Goal: Task Accomplishment & Management: Use online tool/utility

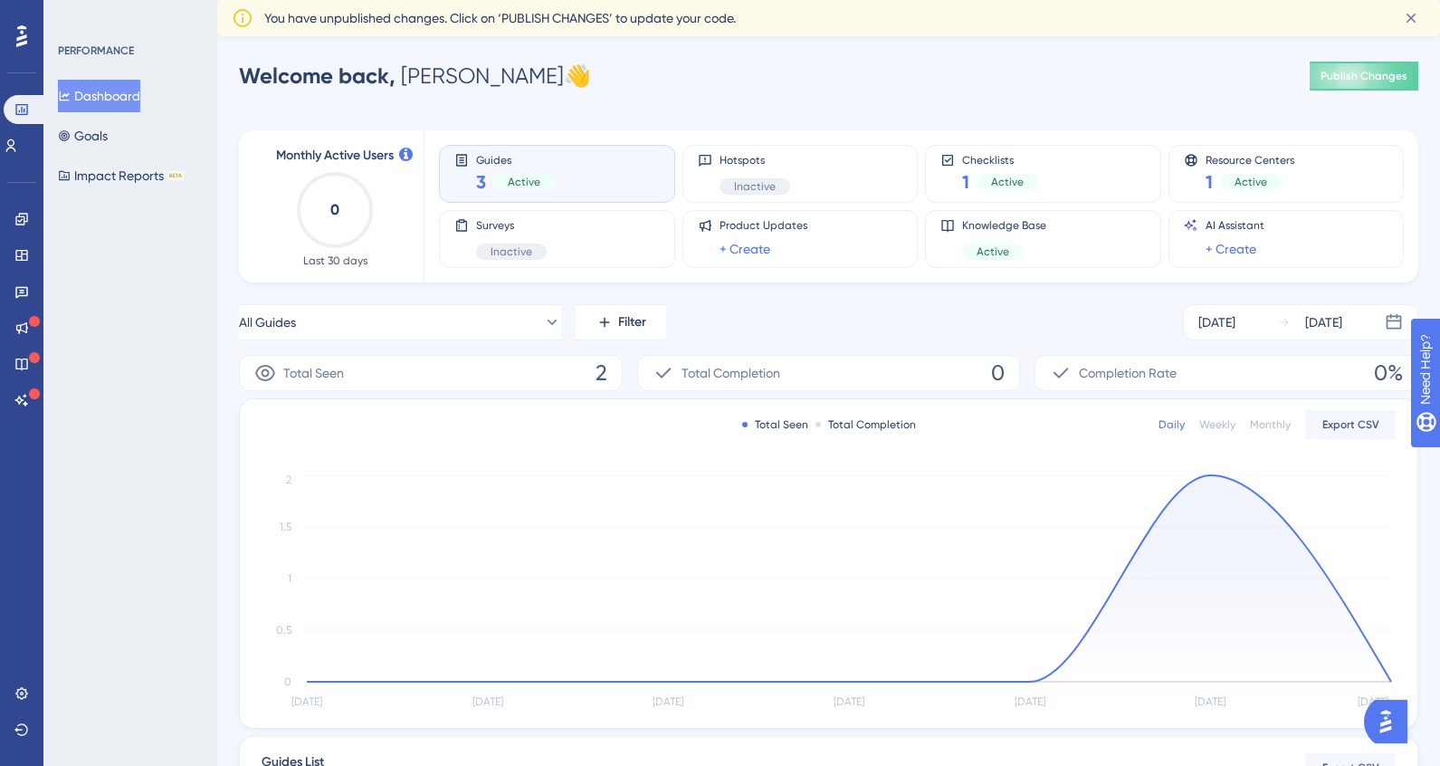
click at [16, 237] on div "Engagement Widgets Feedback Product Updates Knowledge Base AI Assistant" at bounding box center [21, 310] width 14 height 210
click at [21, 215] on icon at bounding box center [21, 219] width 14 height 14
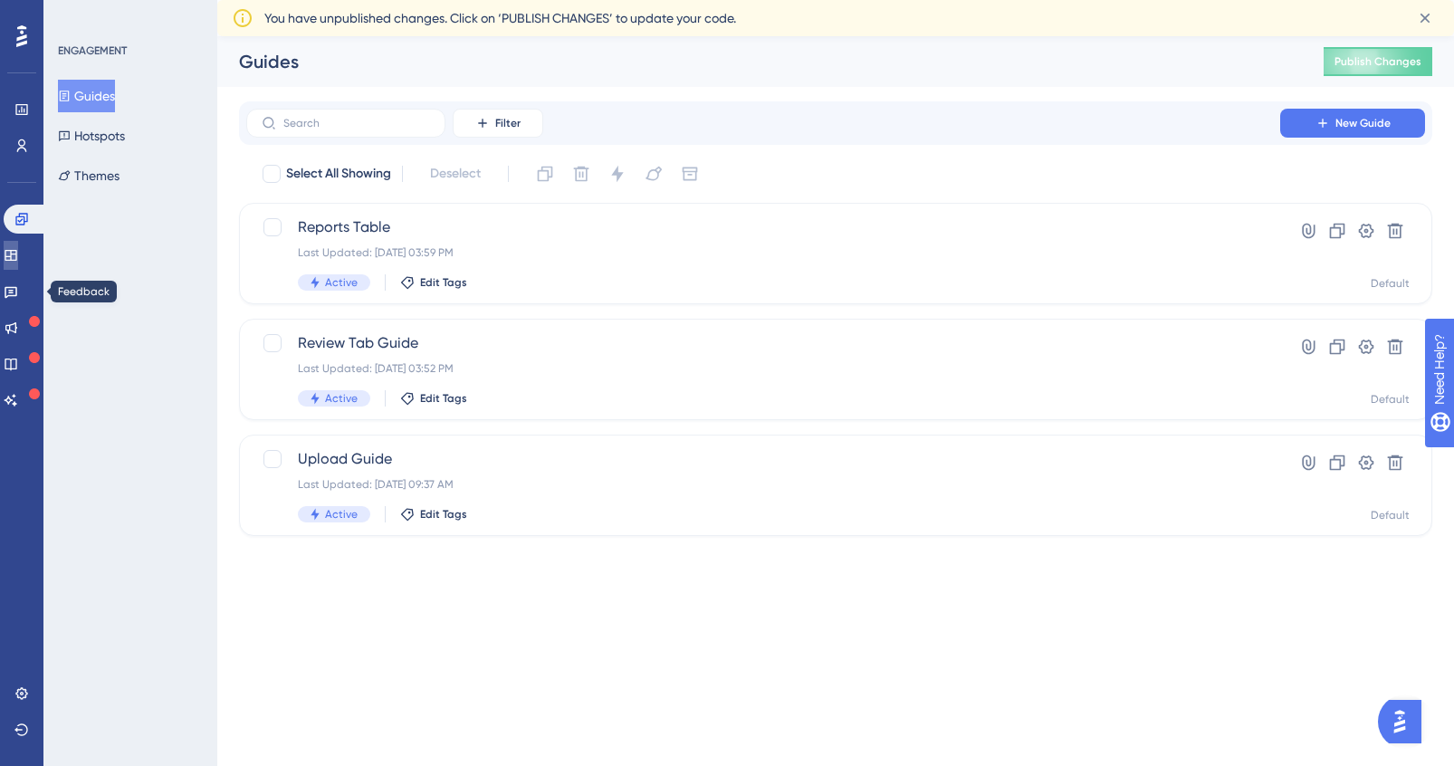
click at [18, 263] on link at bounding box center [11, 255] width 14 height 29
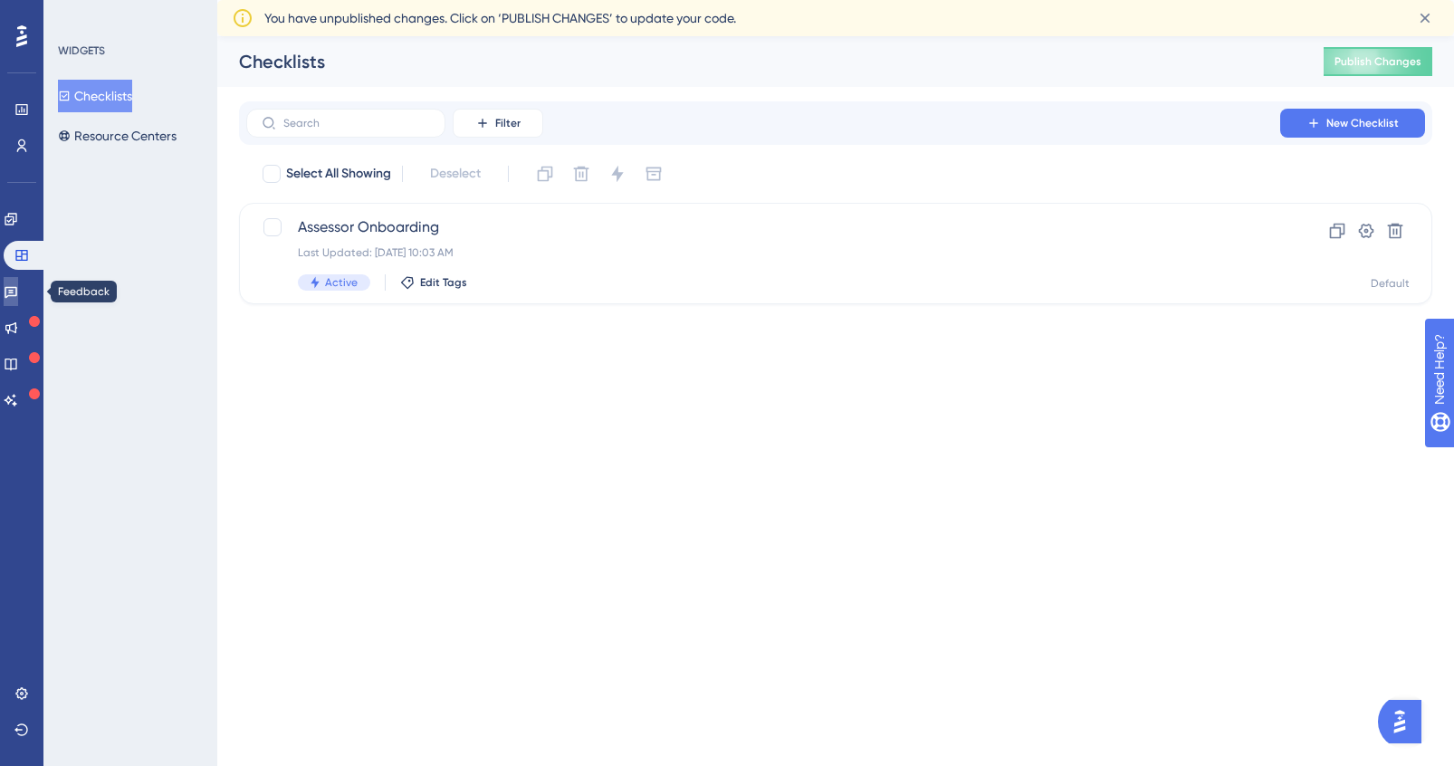
click at [18, 287] on icon at bounding box center [11, 291] width 14 height 14
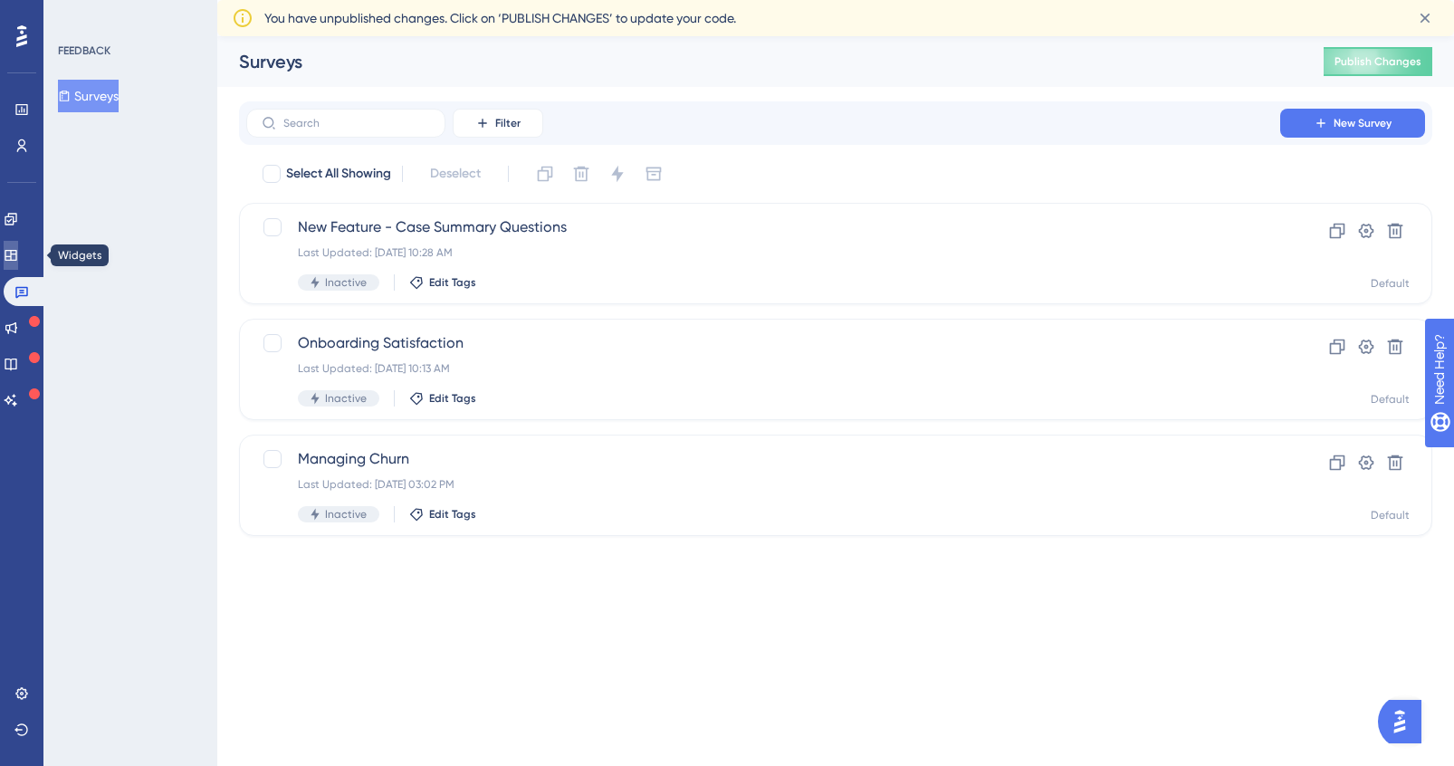
click at [18, 253] on link at bounding box center [11, 255] width 14 height 29
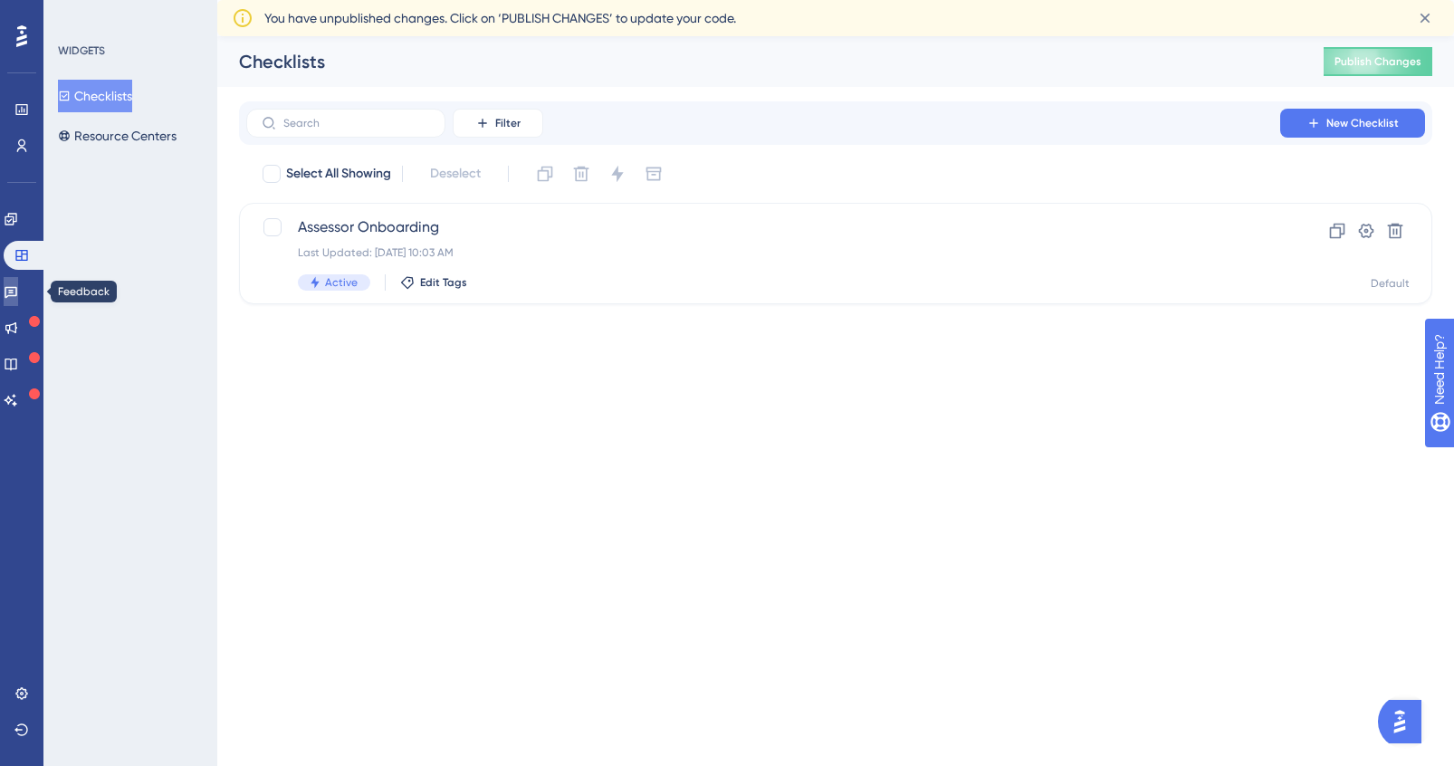
click at [18, 289] on icon at bounding box center [11, 291] width 14 height 14
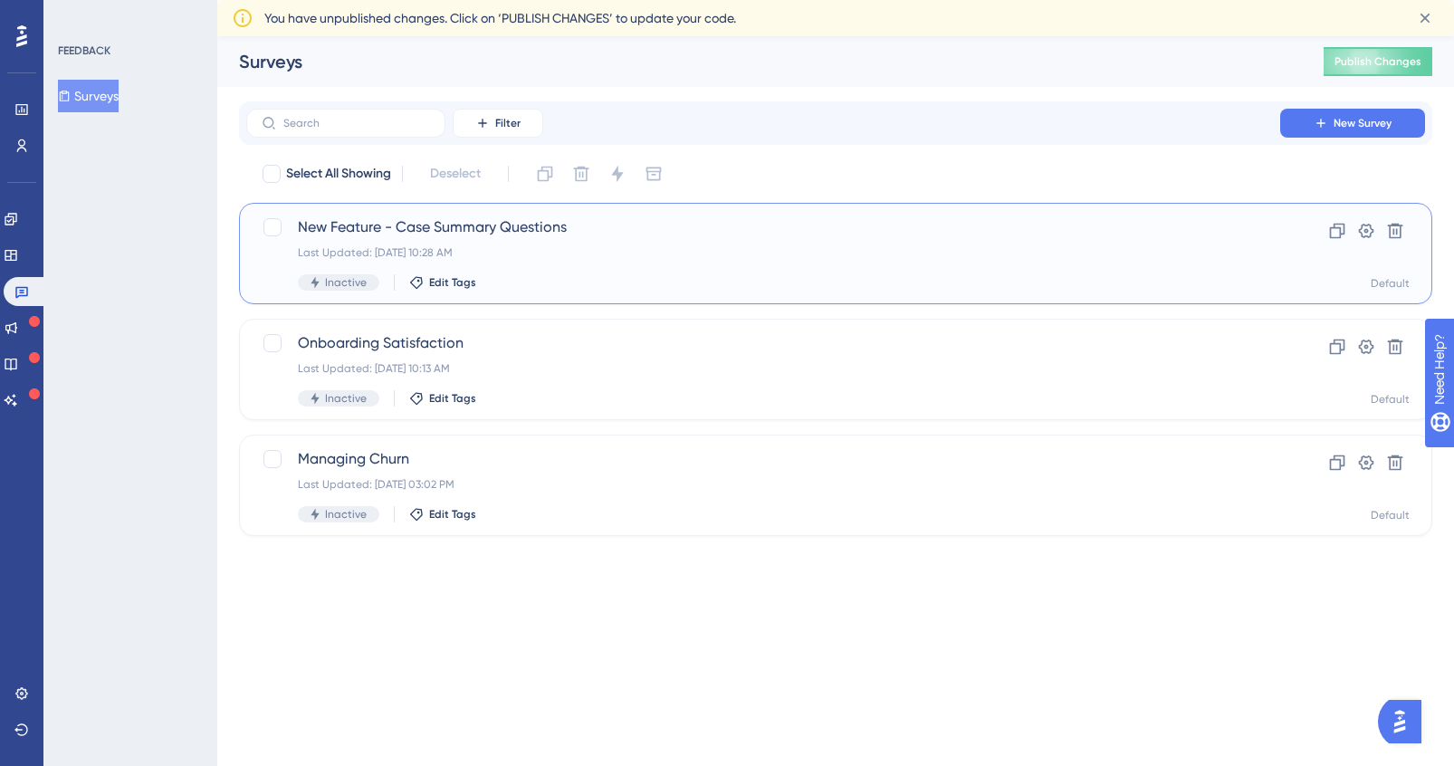
click at [512, 225] on span "New Feature - Case Summary Questions" at bounding box center [763, 227] width 931 height 22
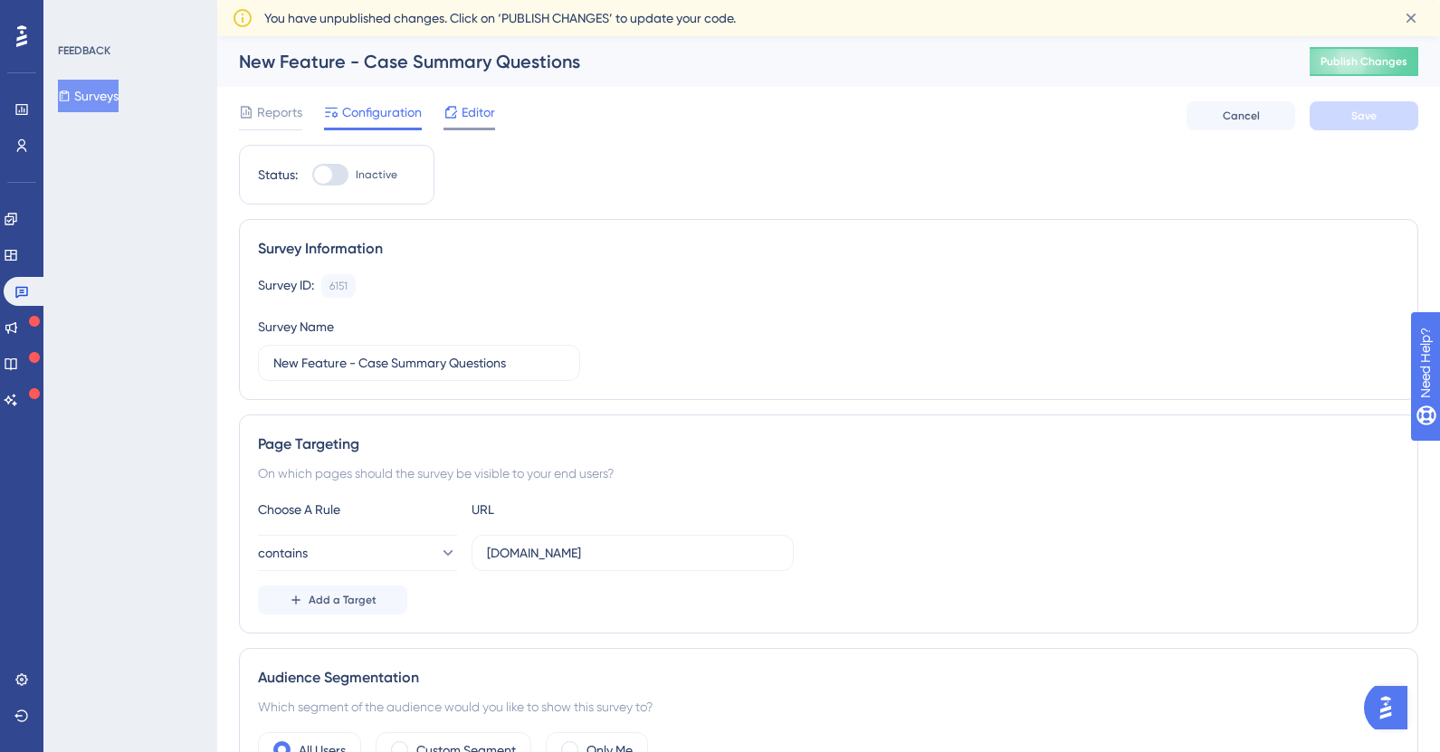
click at [462, 119] on span "Editor" at bounding box center [478, 112] width 33 height 22
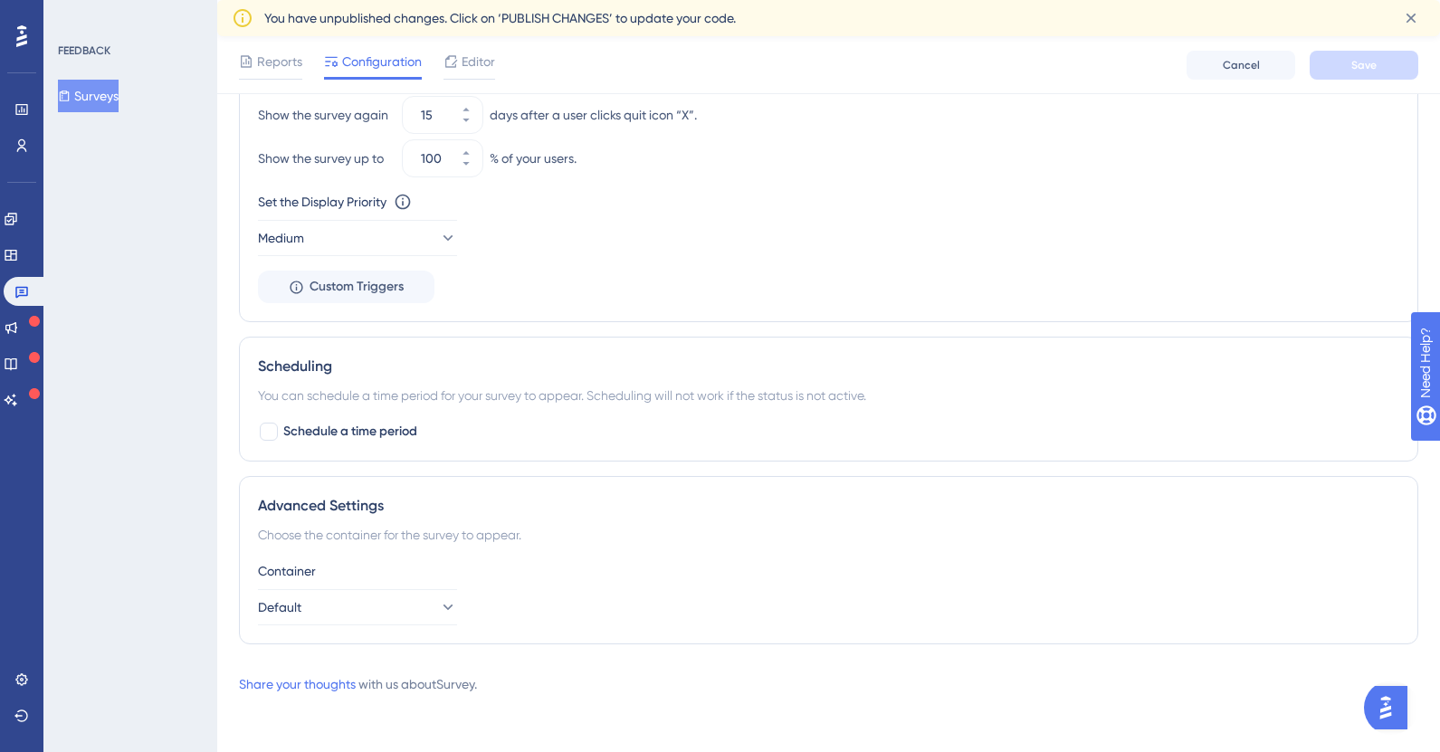
scroll to position [986, 0]
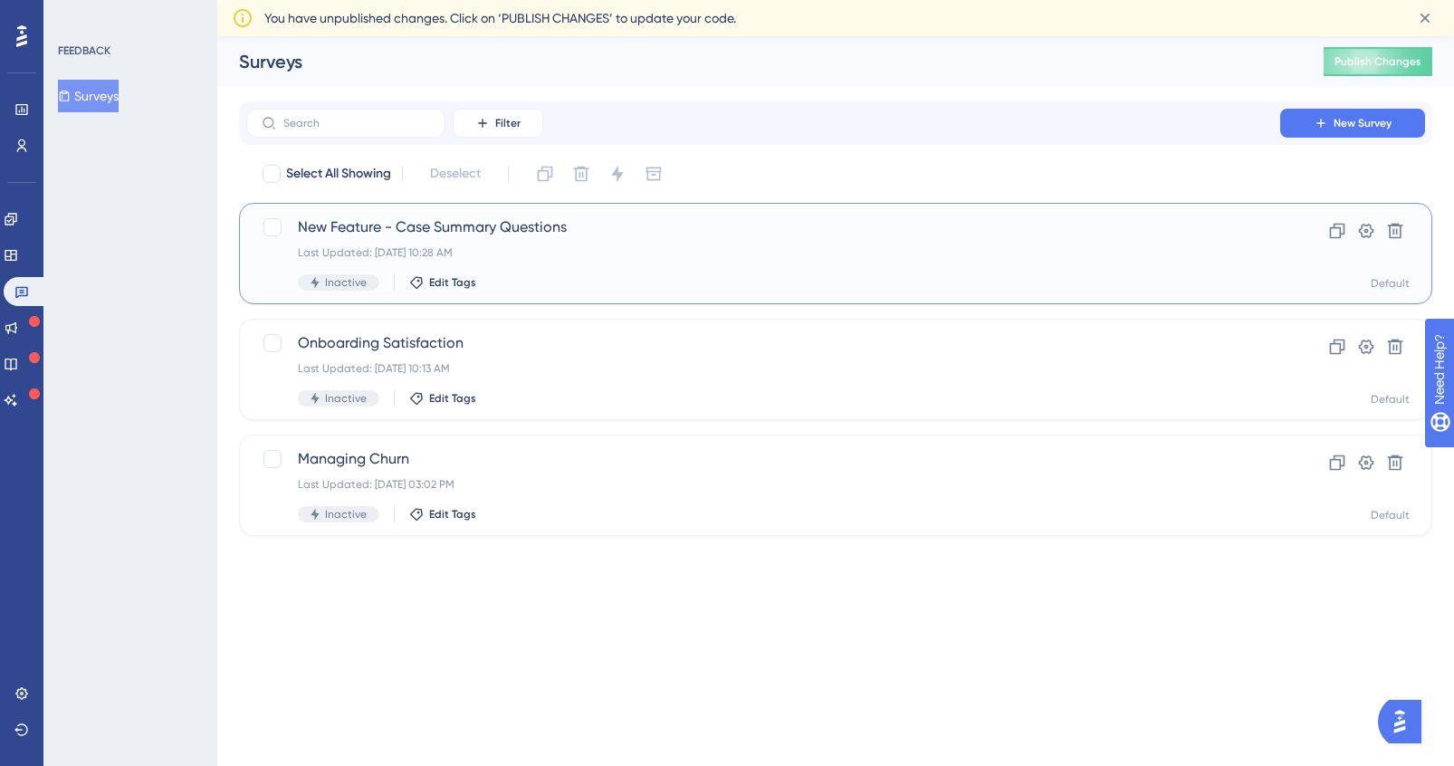
click at [708, 275] on div "Inactive Edit Tags" at bounding box center [763, 282] width 931 height 16
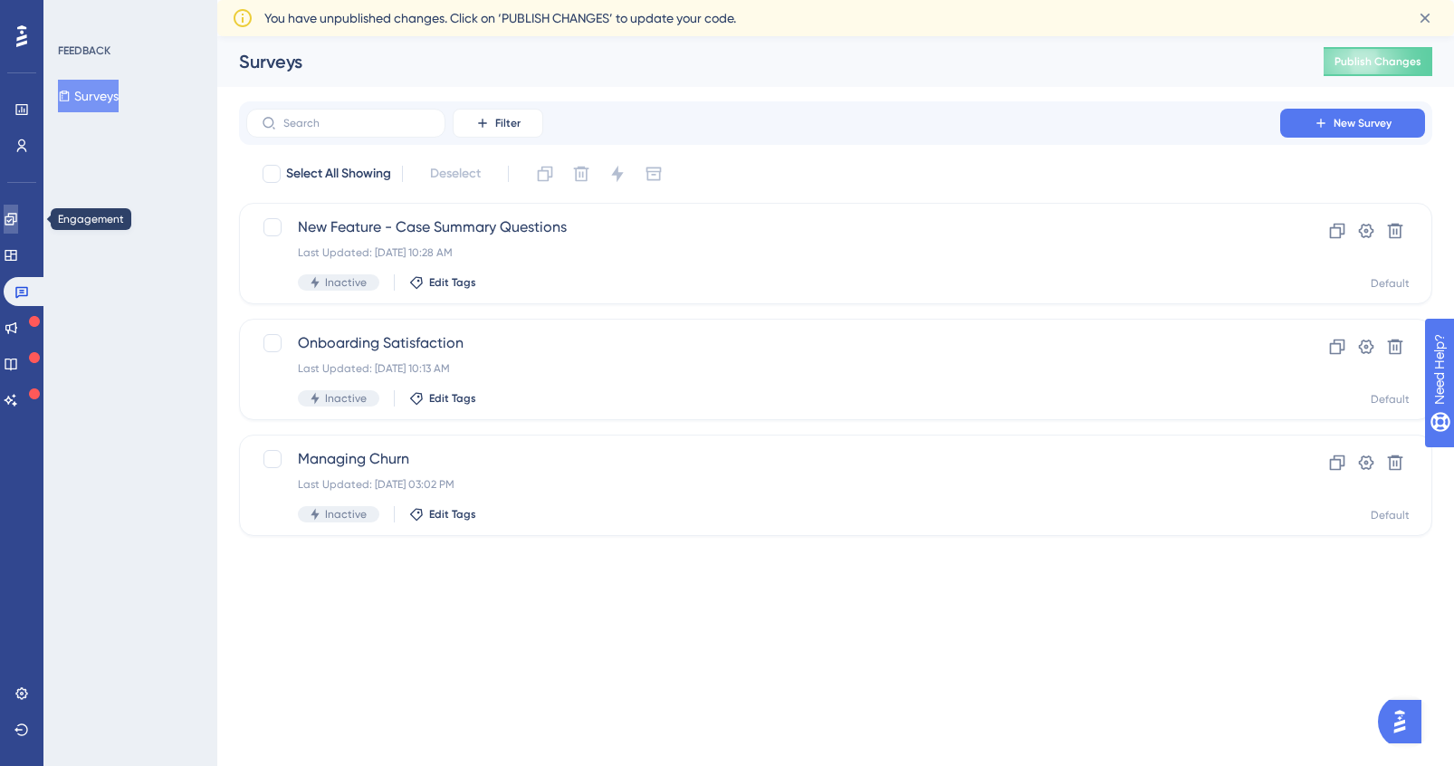
click at [16, 222] on icon at bounding box center [11, 219] width 12 height 12
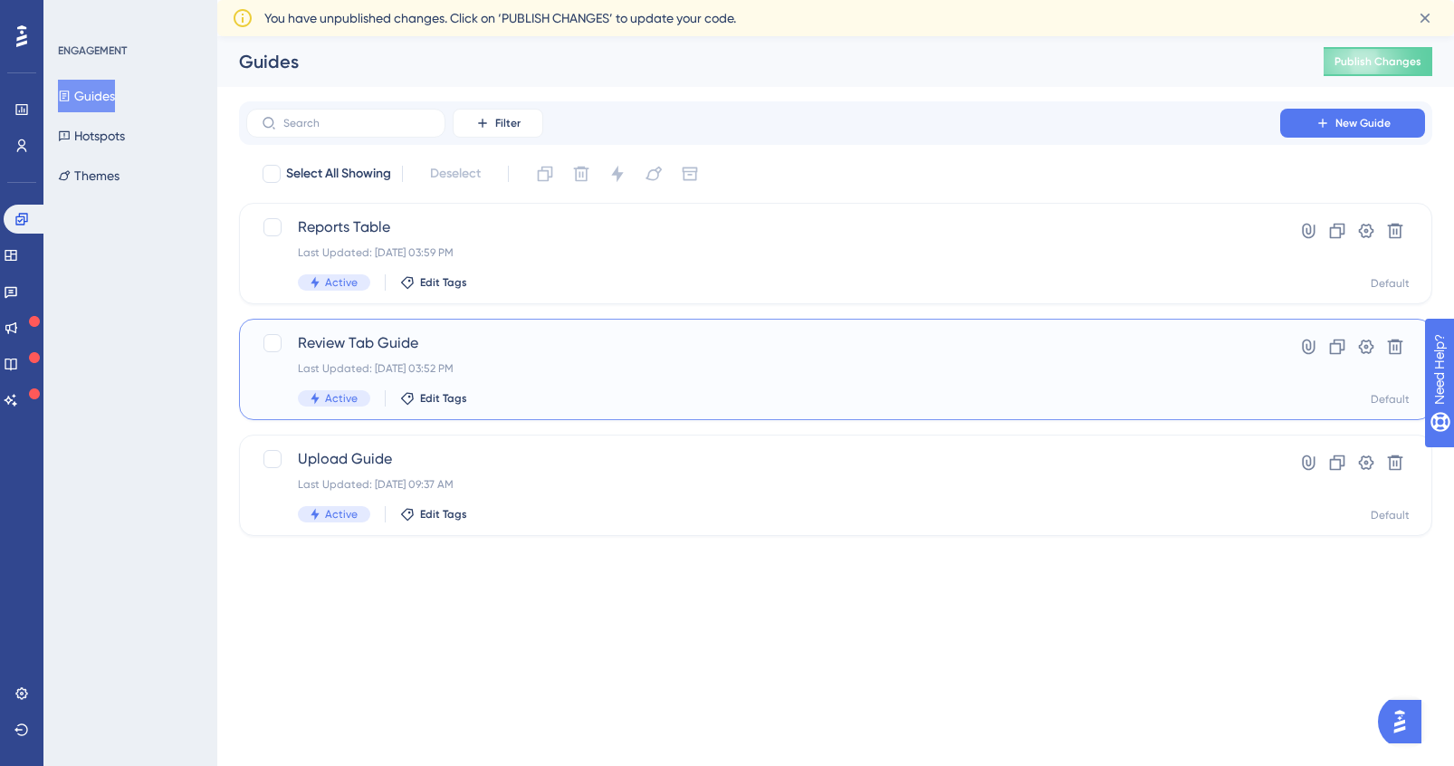
click at [714, 372] on div "Last Updated: Aug 05 2025, 03:52 PM" at bounding box center [763, 368] width 931 height 14
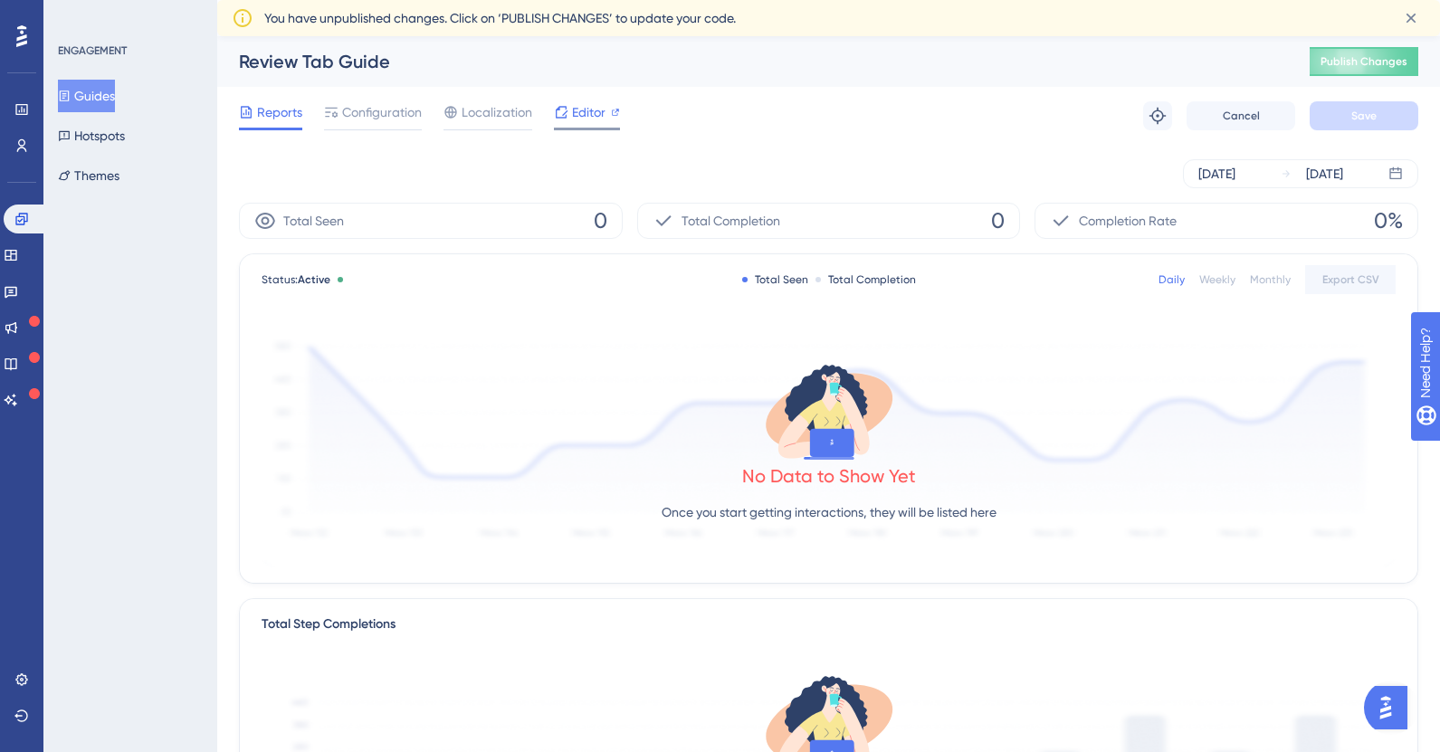
click at [580, 129] on div at bounding box center [587, 129] width 66 height 3
click at [579, 113] on span "Editor" at bounding box center [588, 112] width 33 height 22
click at [591, 115] on span "Editor" at bounding box center [588, 112] width 33 height 22
click at [17, 291] on icon at bounding box center [11, 293] width 13 height 12
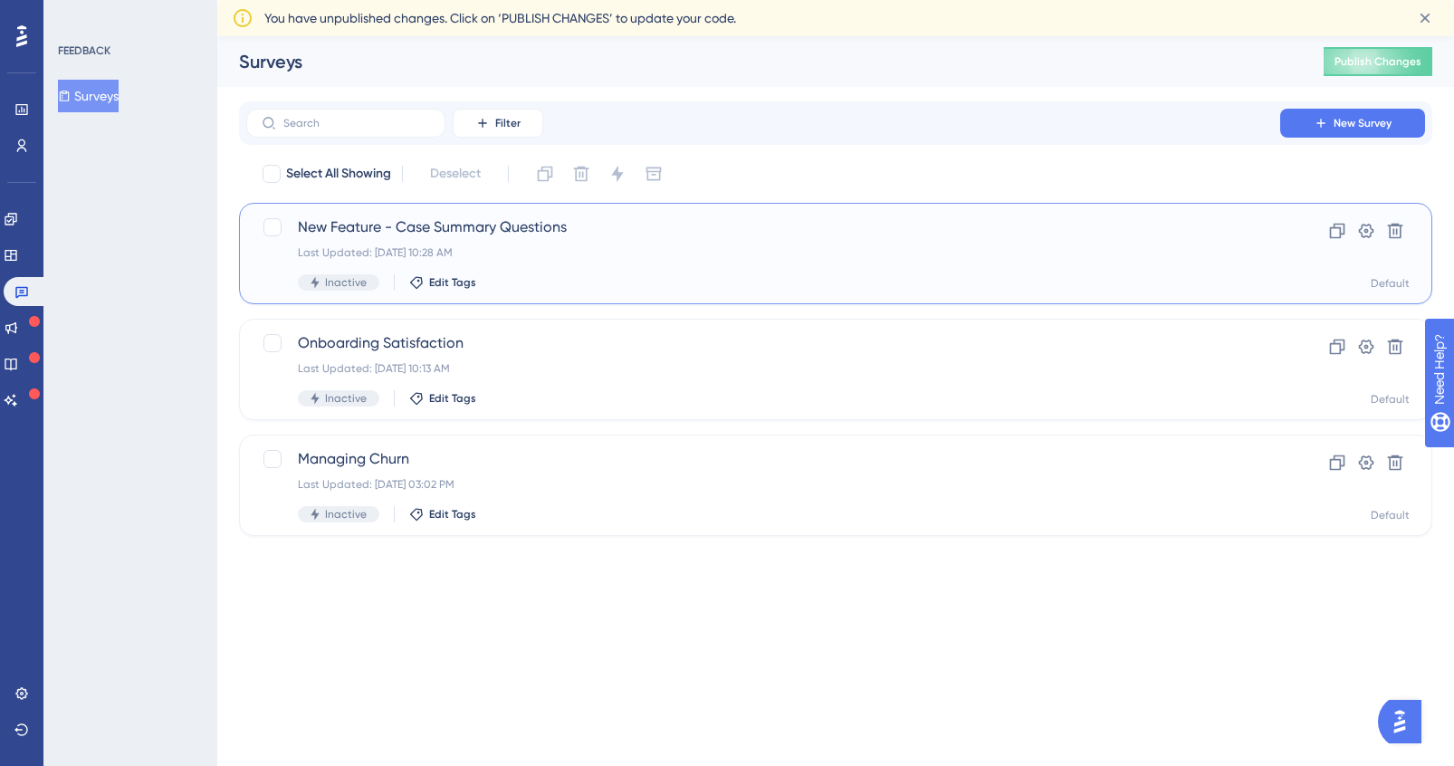
click at [564, 248] on div "Last Updated: Aug 15 2025, 10:28 AM" at bounding box center [763, 252] width 931 height 14
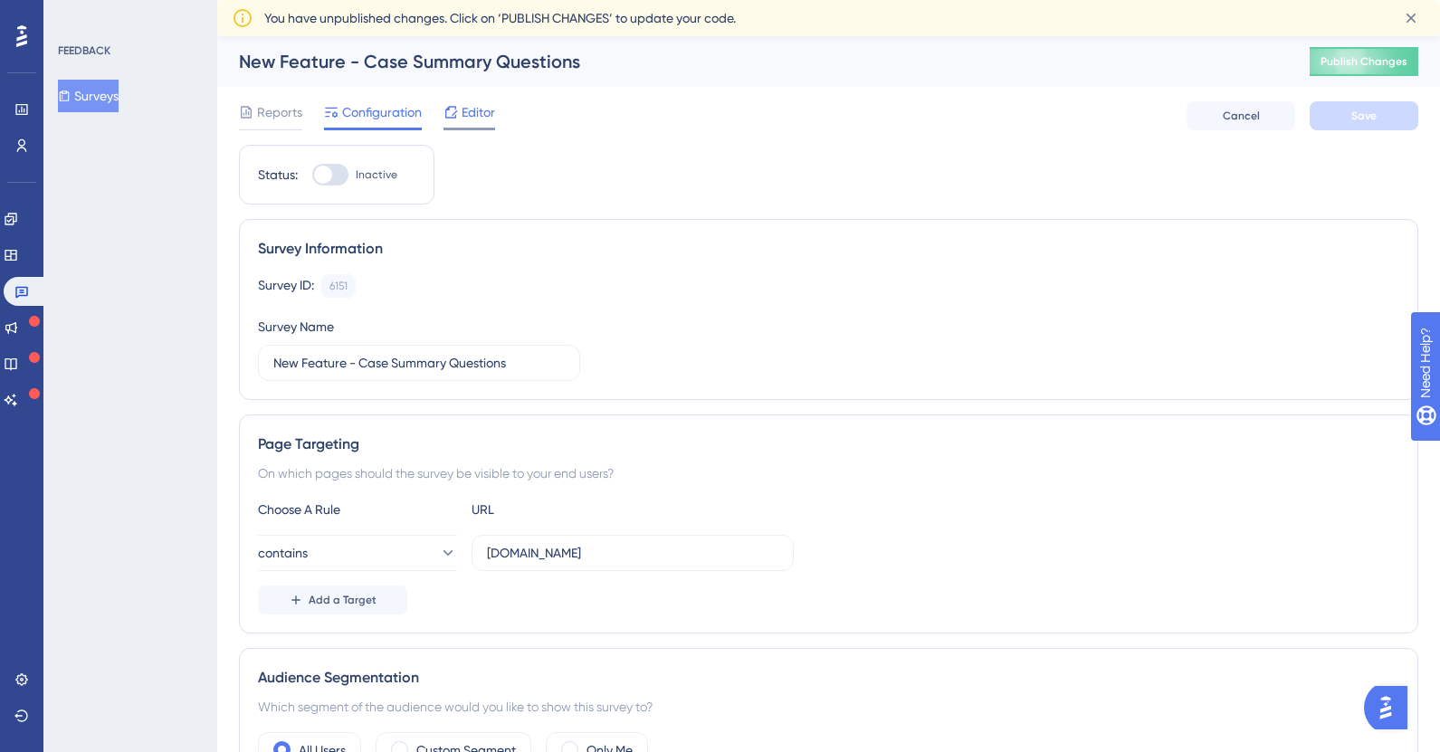
click at [466, 124] on div "Editor" at bounding box center [470, 115] width 52 height 29
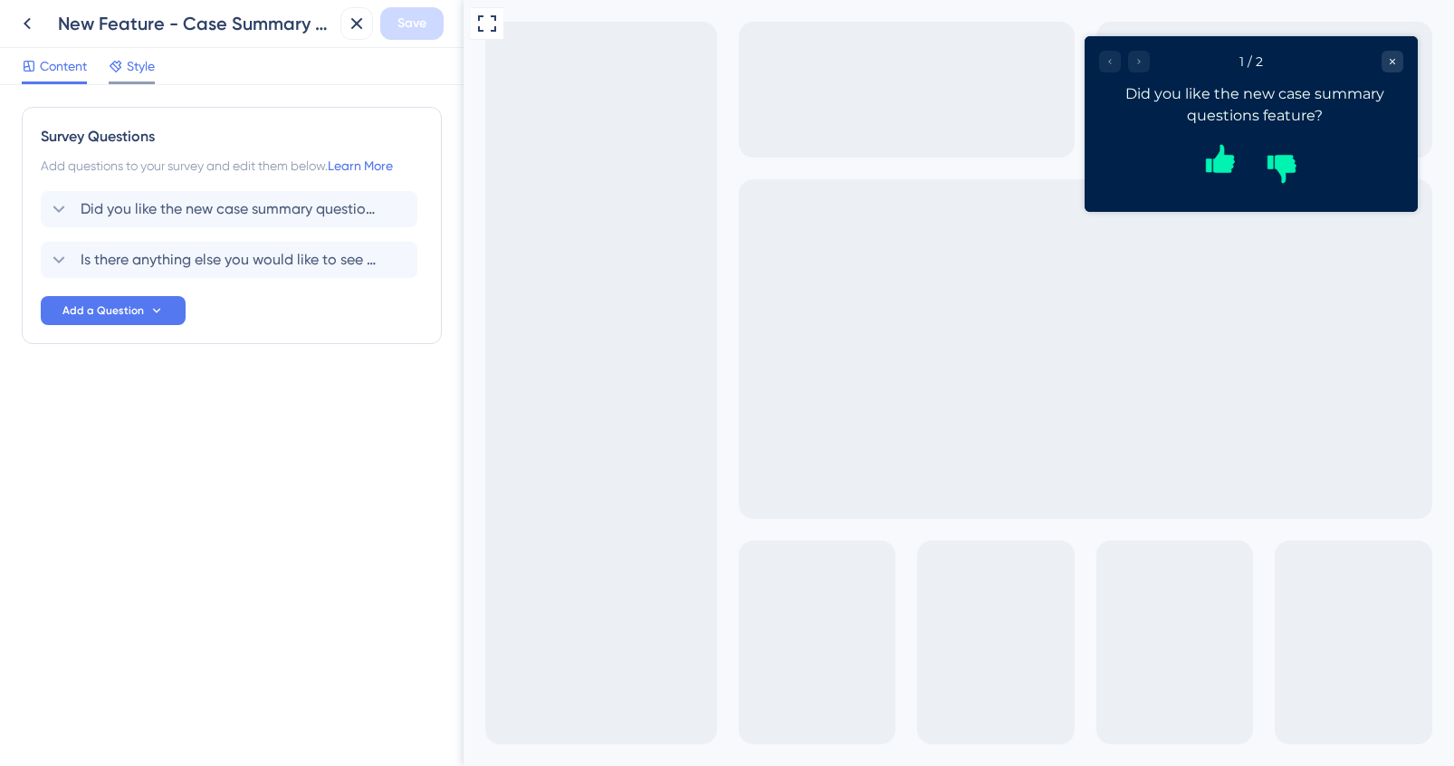
click at [130, 61] on span "Style" at bounding box center [141, 66] width 28 height 22
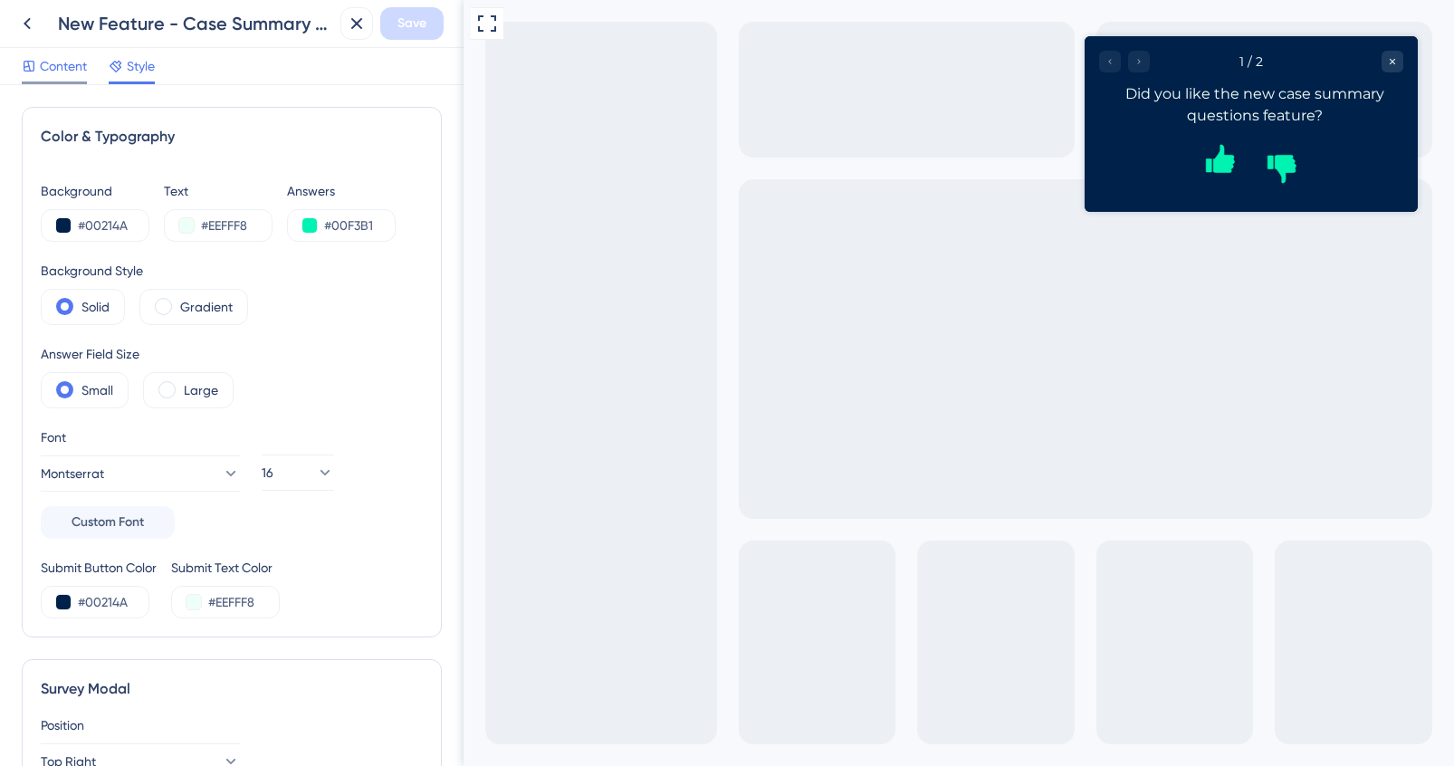
click at [56, 62] on span "Content" at bounding box center [63, 66] width 47 height 22
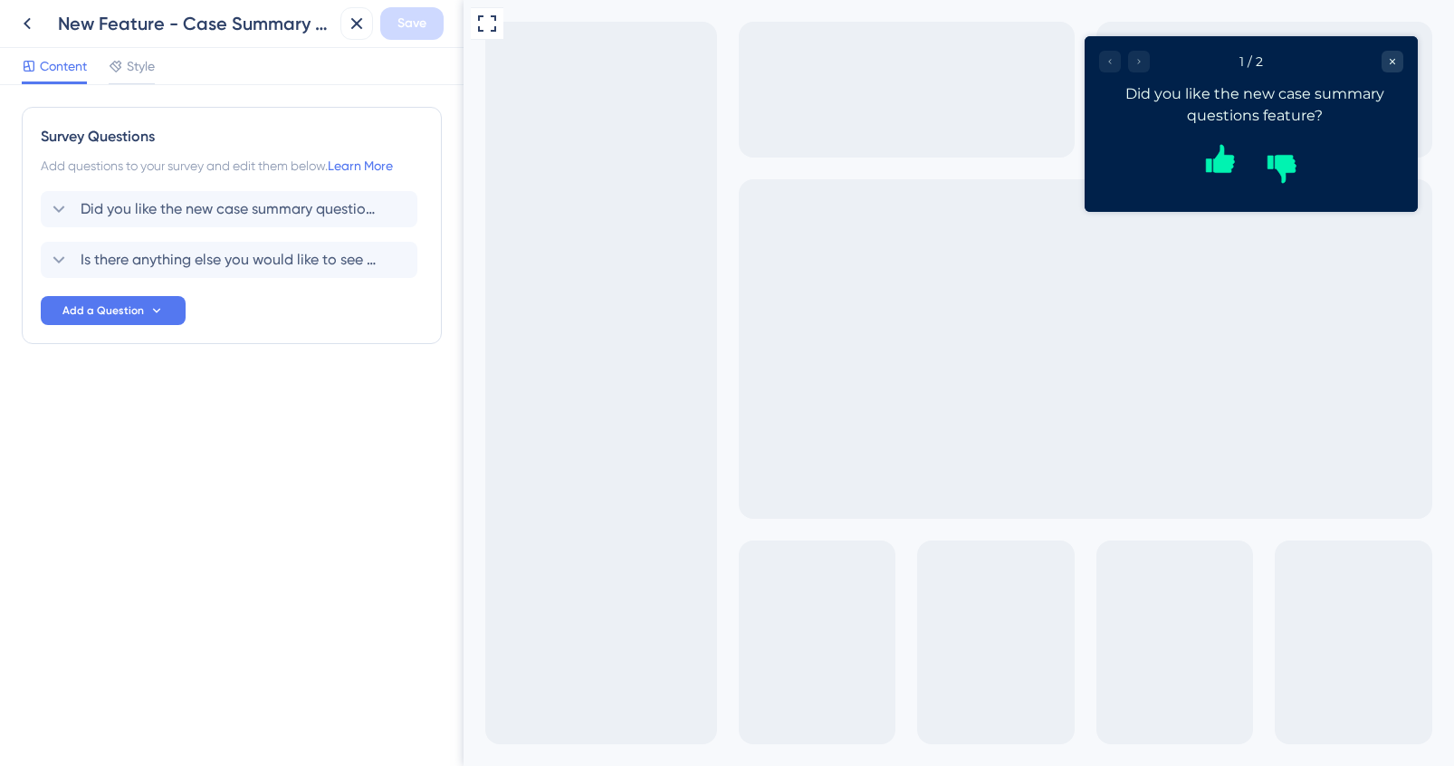
click at [1149, 64] on div at bounding box center [1124, 62] width 51 height 22
click at [1225, 151] on icon "Rate thumbs up" at bounding box center [1220, 146] width 9 height 9
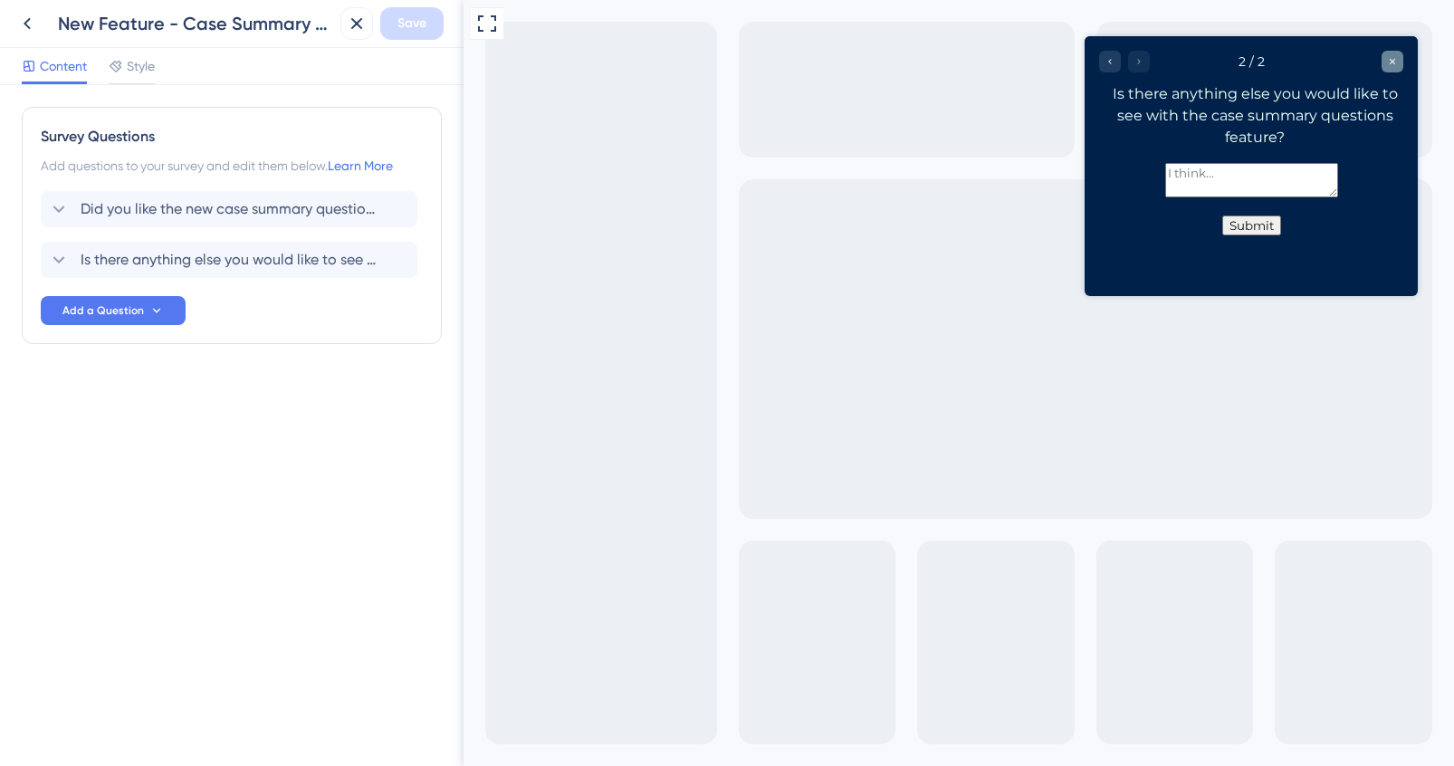
click at [1396, 66] on icon "Close survey" at bounding box center [1392, 61] width 11 height 11
click at [895, 181] on div "Full Screen Preview" at bounding box center [959, 383] width 990 height 766
drag, startPoint x: 490, startPoint y: 26, endPoint x: 495, endPoint y: 46, distance: 20.6
click at [495, 46] on div "Full Screen Preview" at bounding box center [959, 383] width 990 height 766
click at [141, 80] on div "Style" at bounding box center [132, 69] width 46 height 29
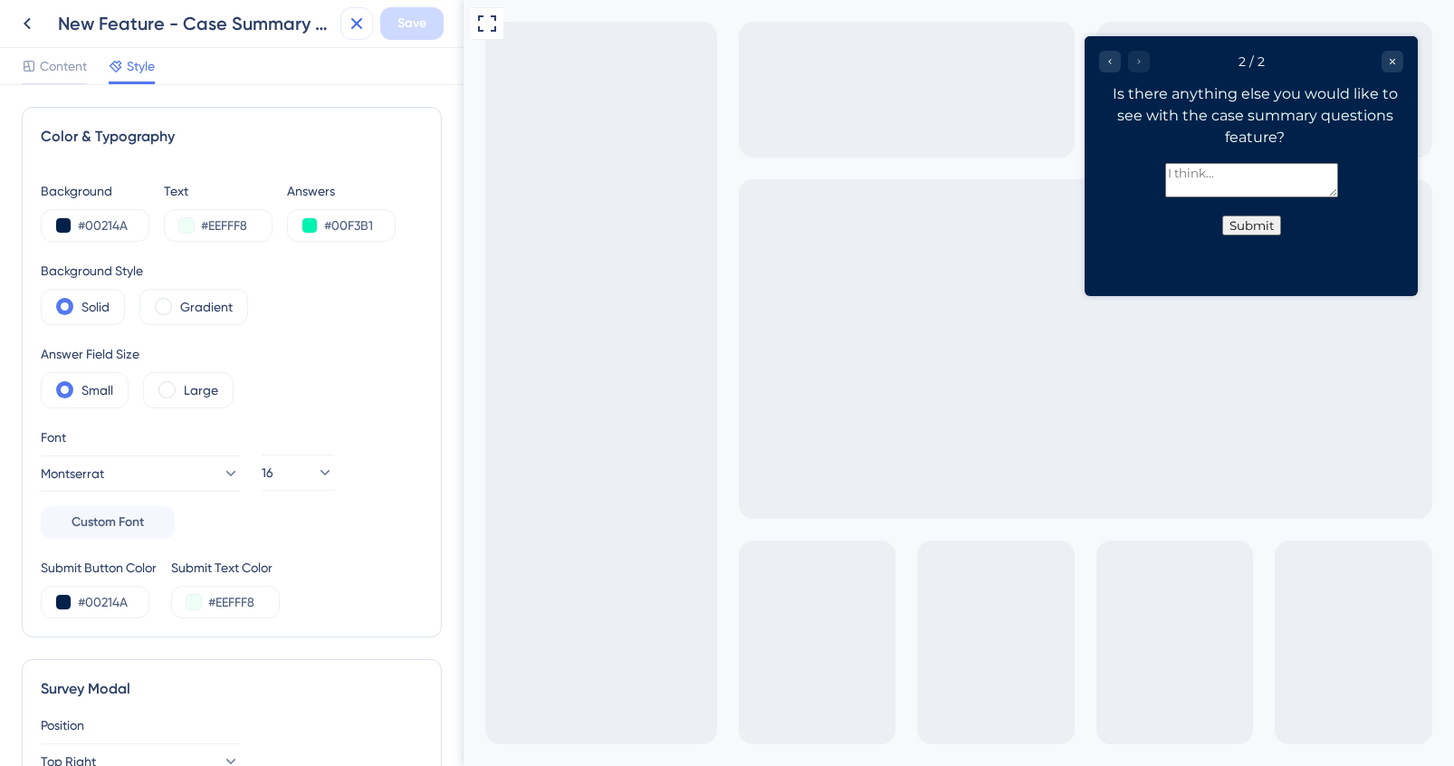
click at [353, 35] on button at bounding box center [356, 23] width 33 height 33
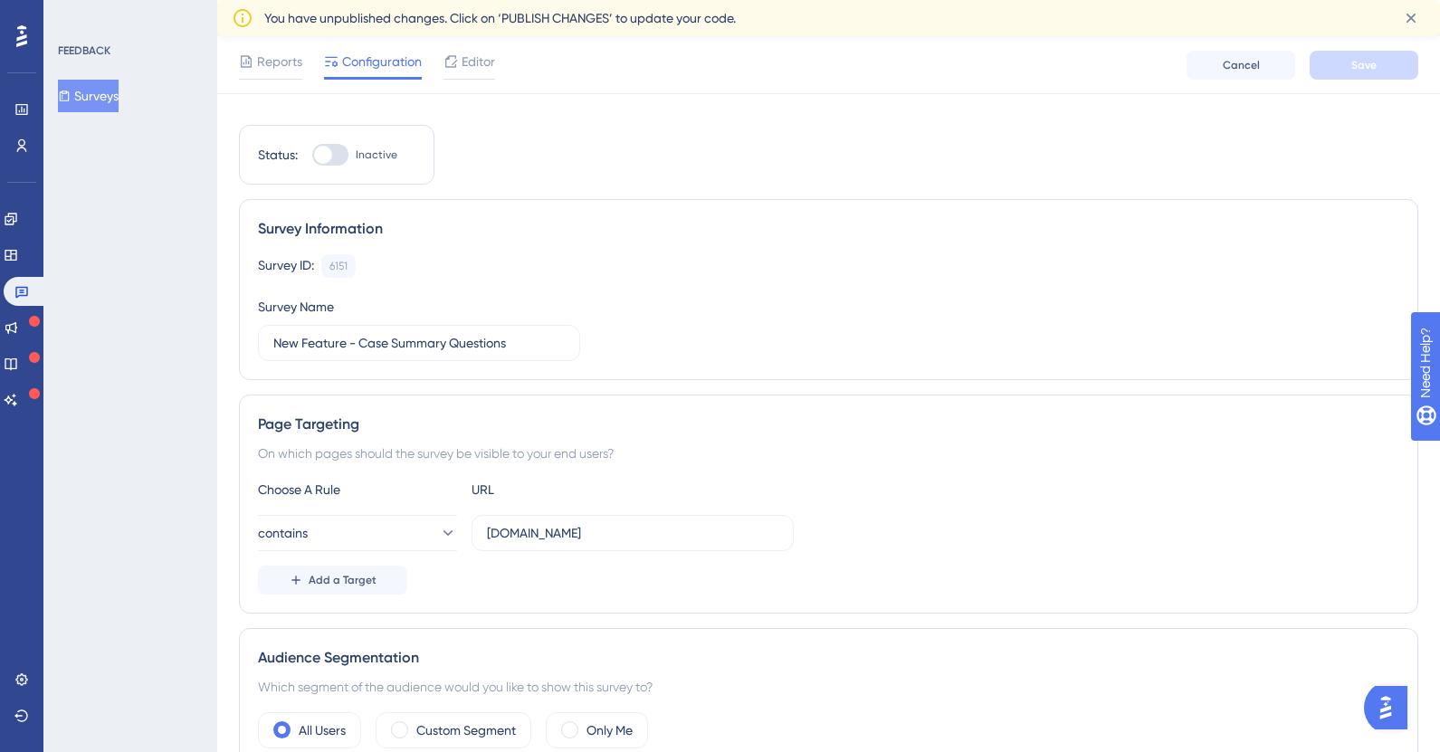
scroll to position [234, 0]
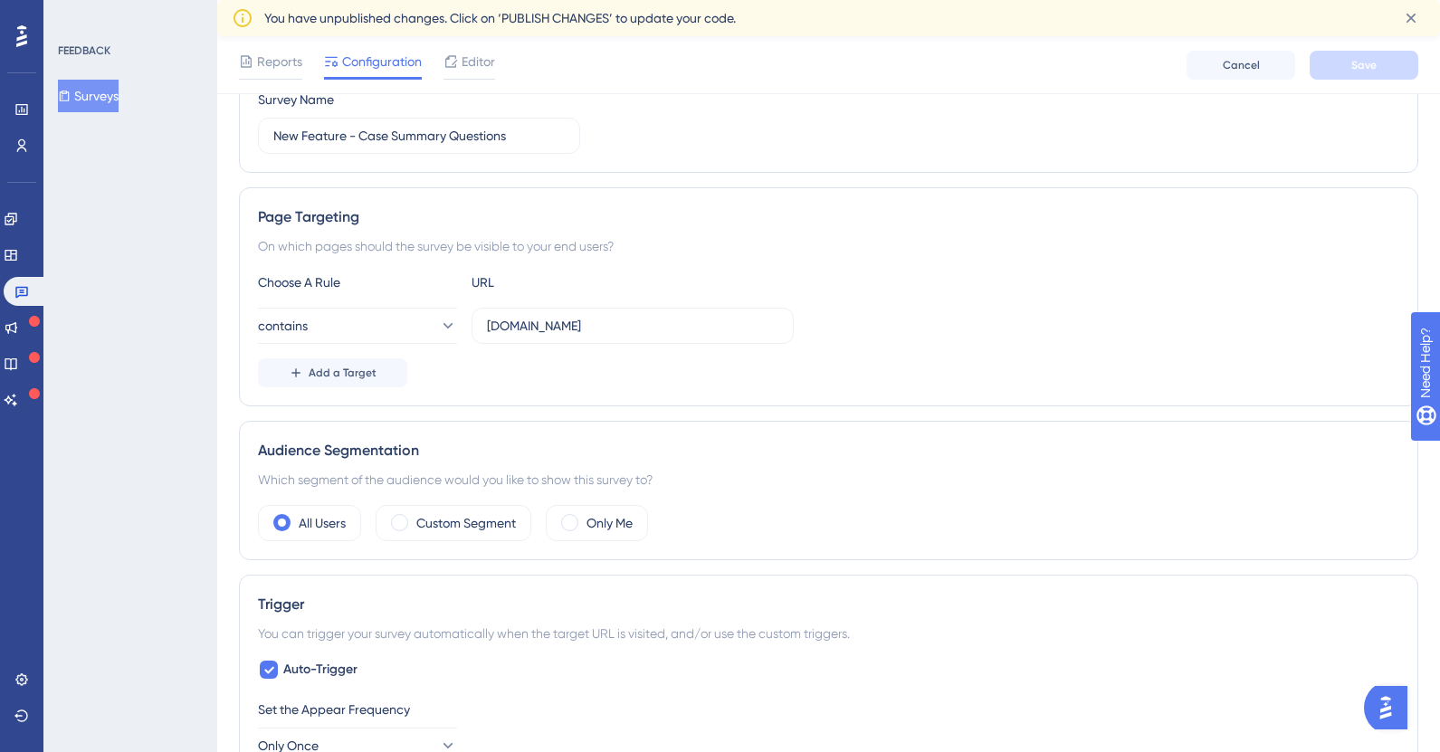
click at [288, 280] on div "Choose A Rule" at bounding box center [357, 283] width 199 height 22
click at [395, 327] on button "contains" at bounding box center [357, 326] width 199 height 36
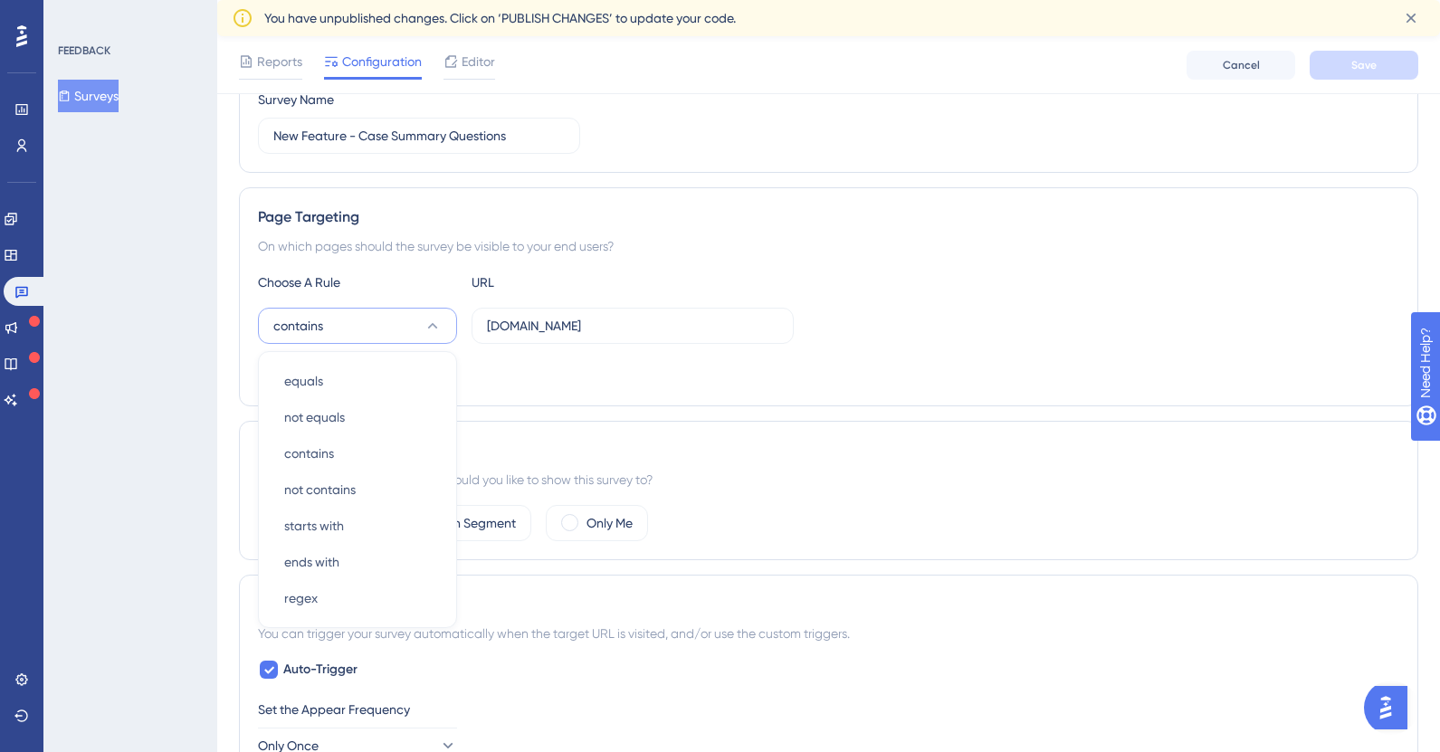
scroll to position [349, 0]
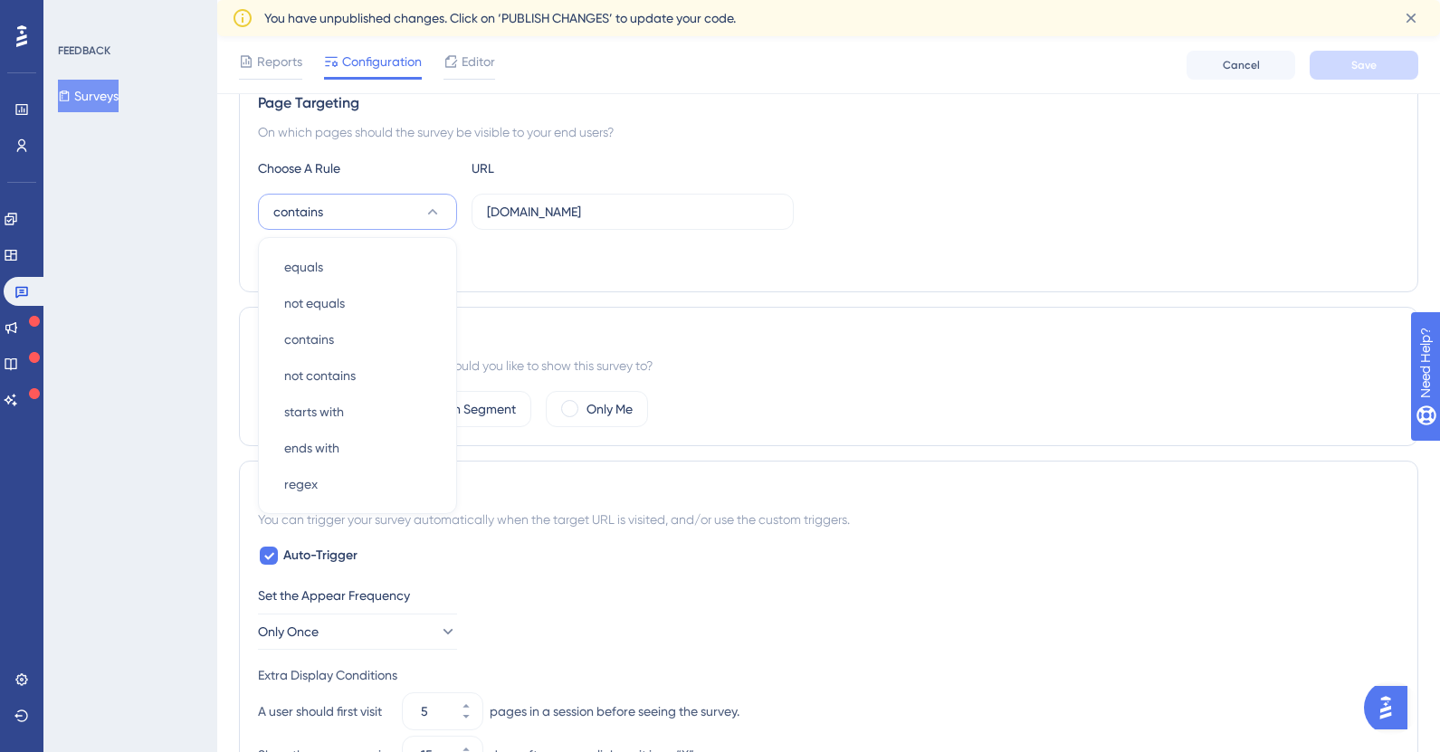
click at [200, 240] on div "FEEDBACK Surveys" at bounding box center [130, 376] width 174 height 752
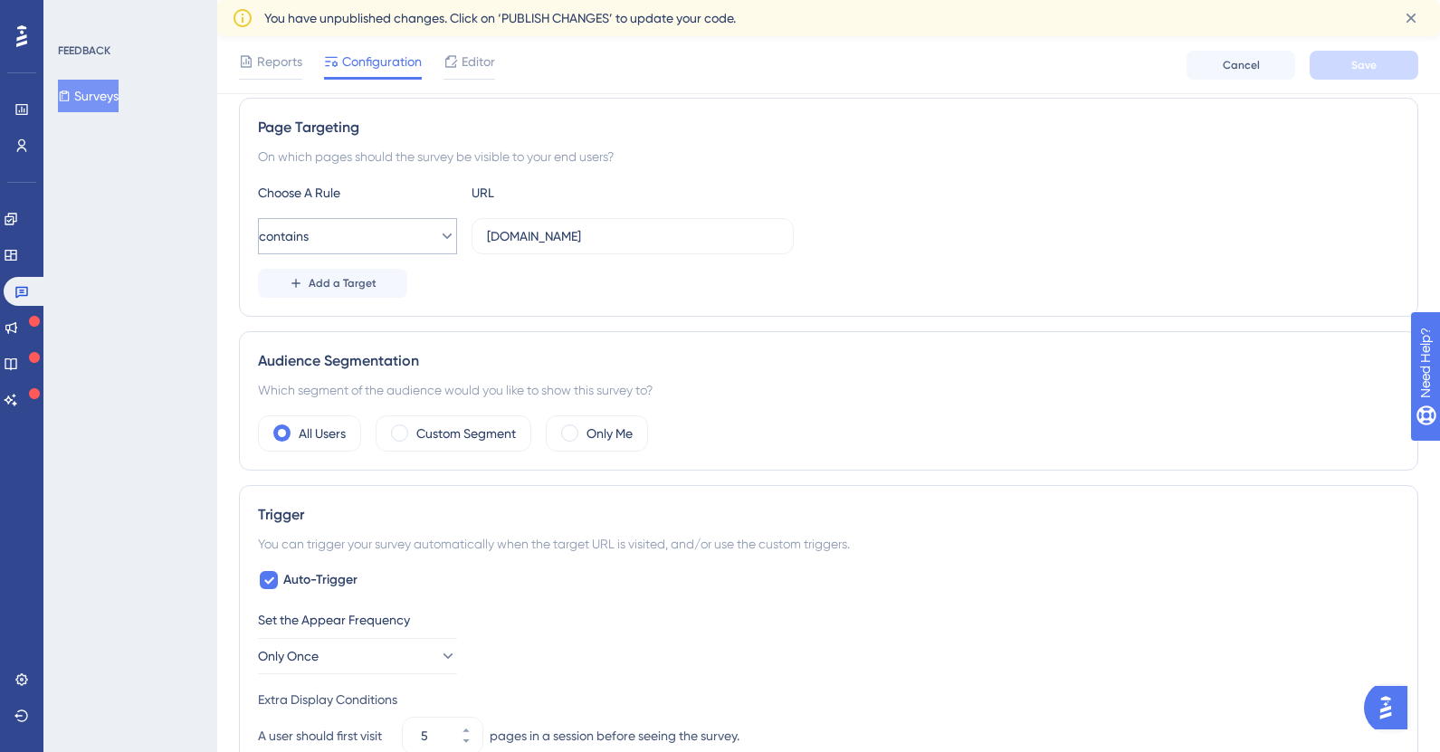
scroll to position [314, 0]
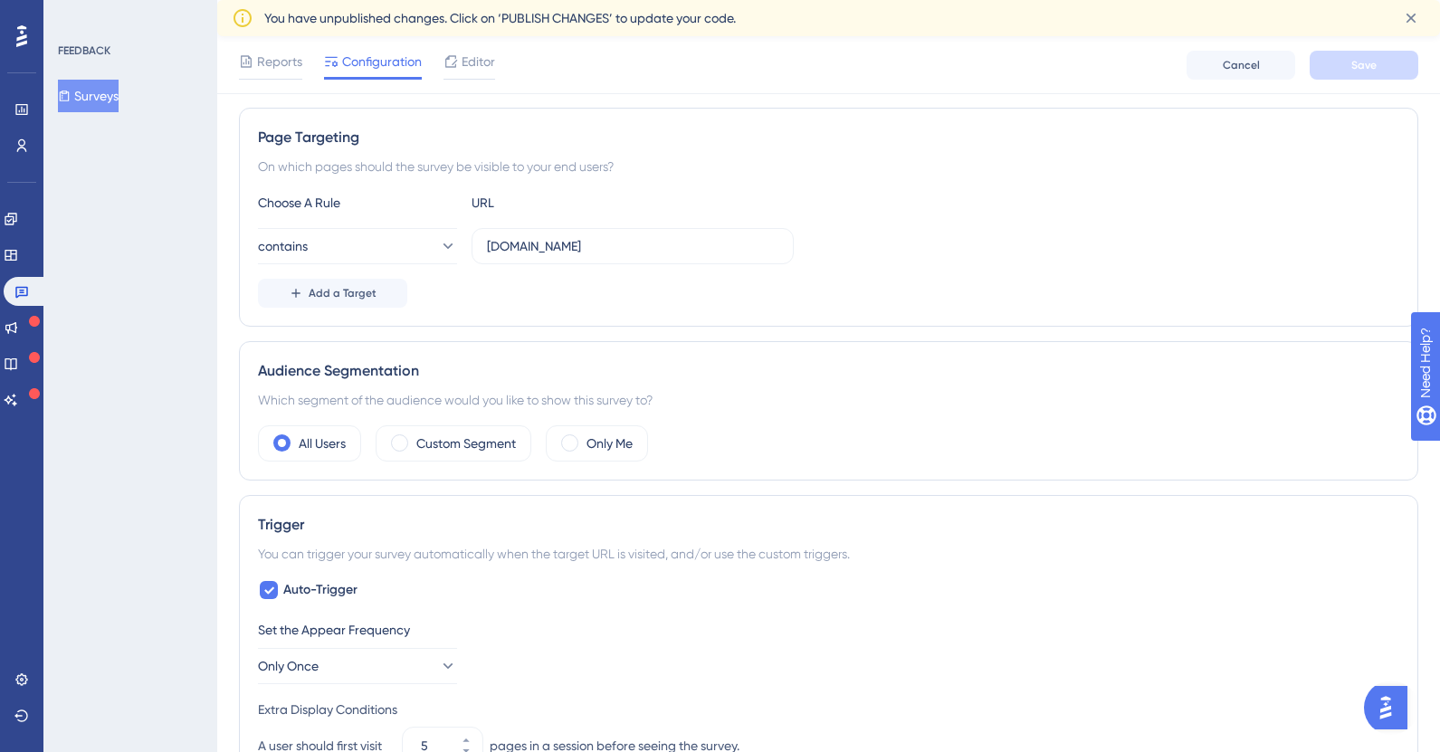
click at [310, 198] on div "Choose A Rule" at bounding box center [357, 203] width 199 height 22
click at [462, 202] on div "Choose A Rule URL" at bounding box center [829, 203] width 1142 height 22
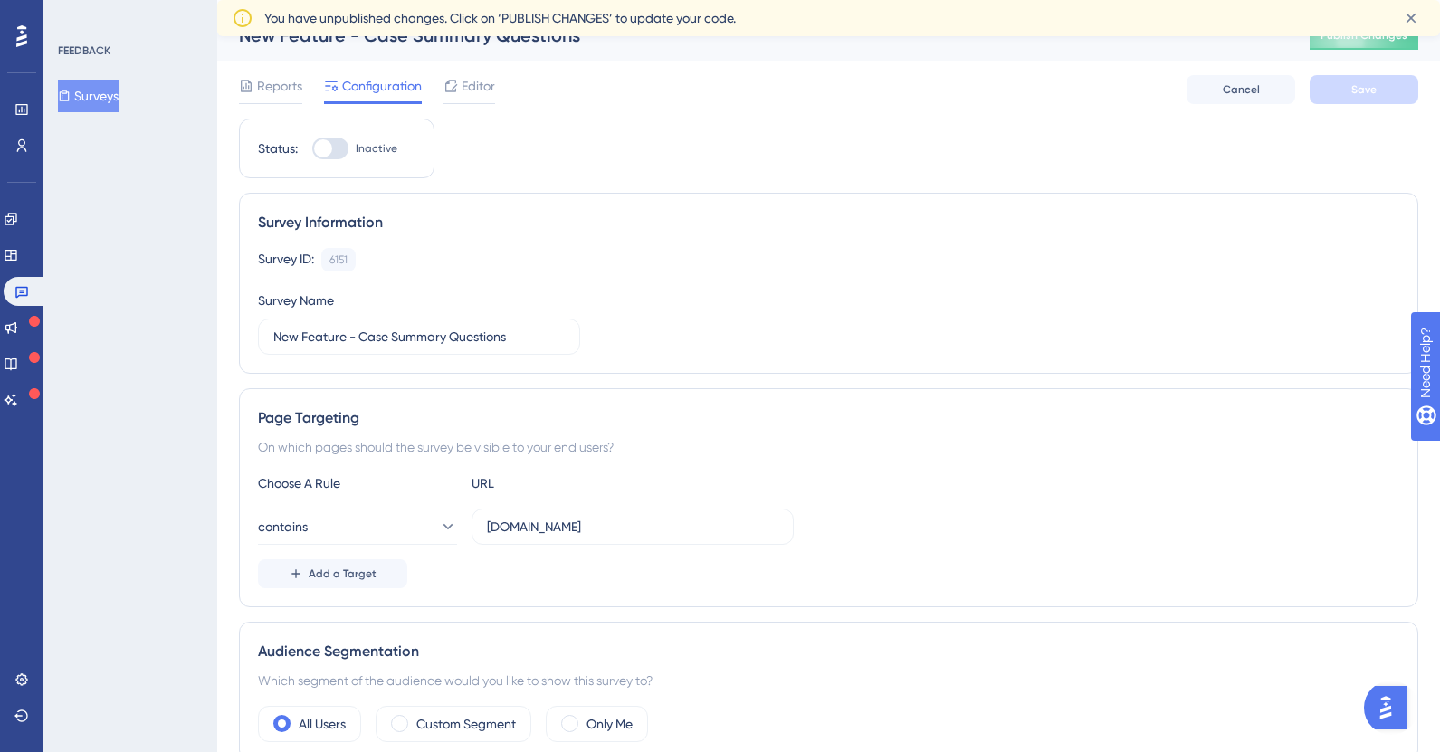
scroll to position [27, 0]
click at [342, 568] on span "Add a Target" at bounding box center [343, 573] width 68 height 14
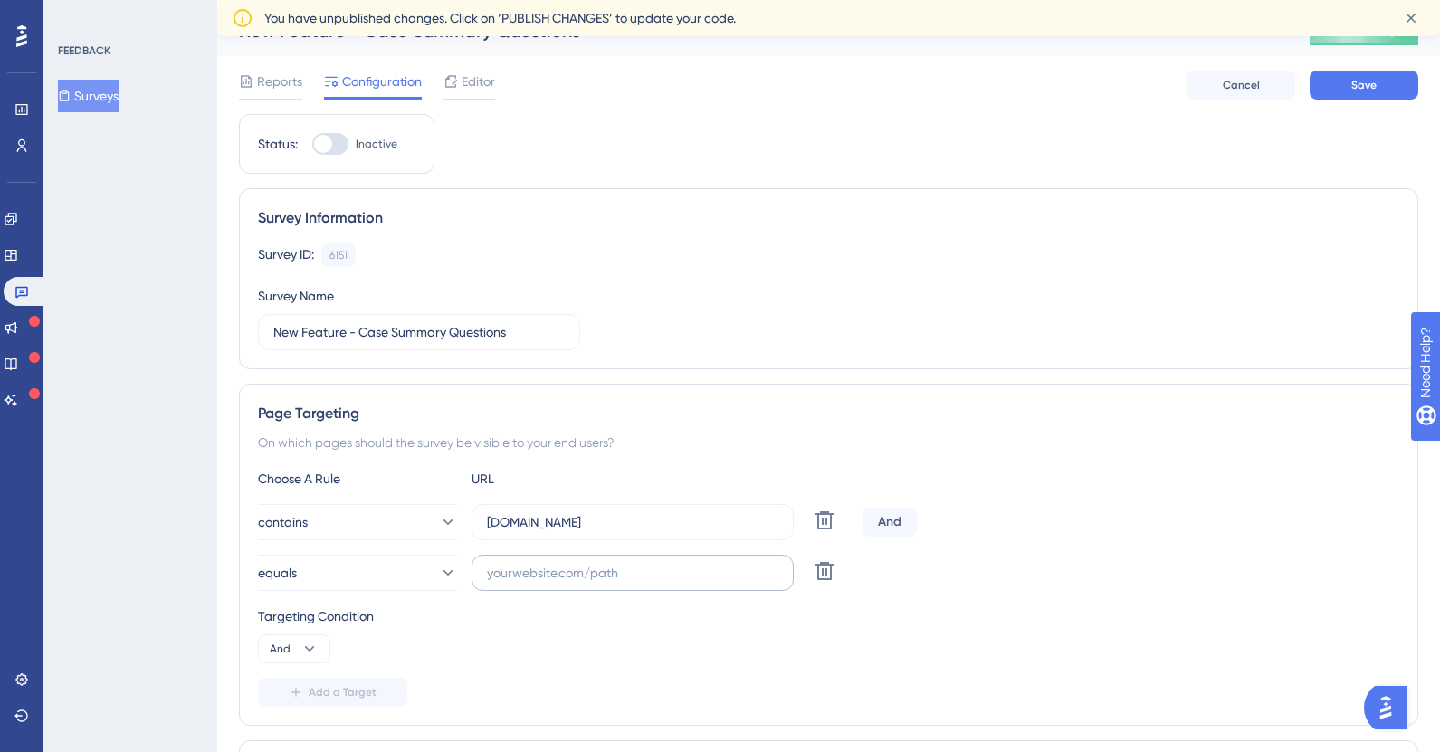
scroll to position [58, 0]
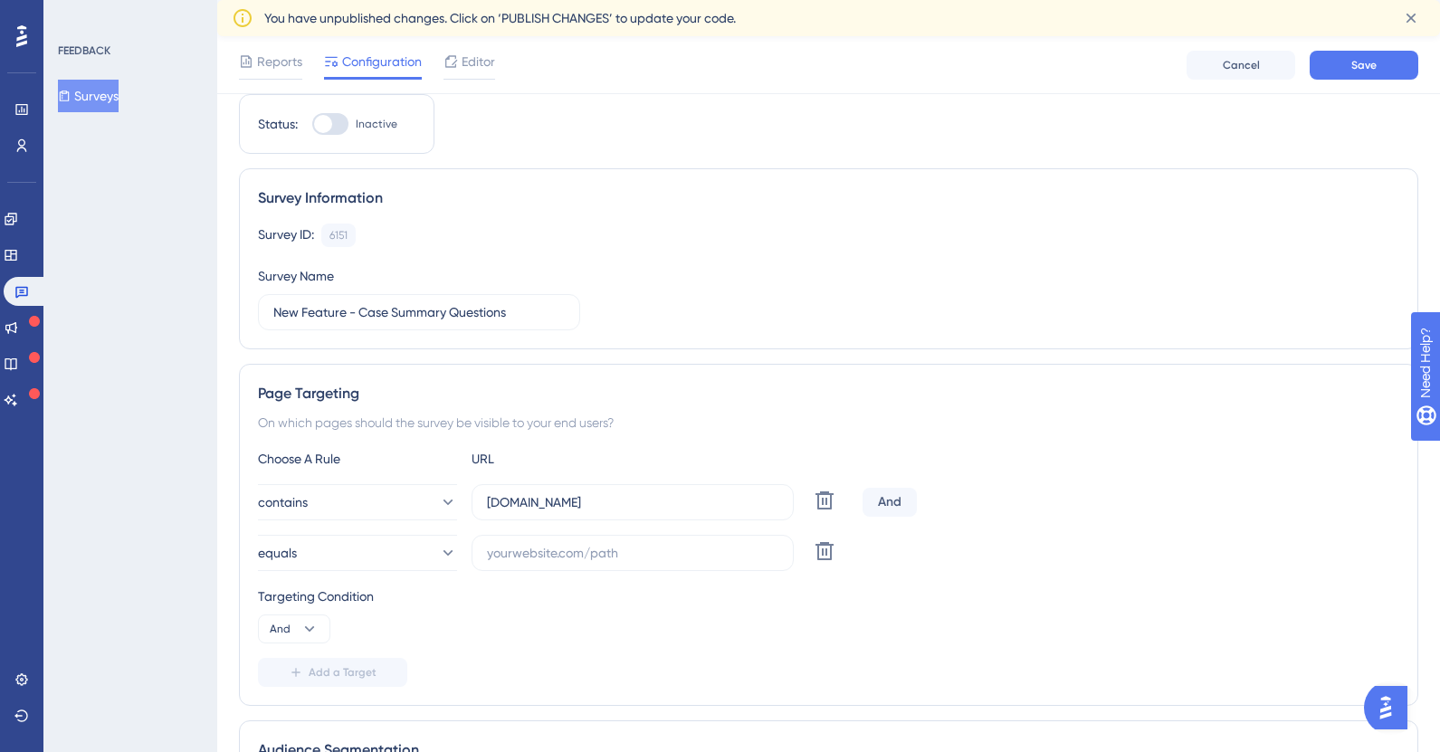
click at [150, 522] on div "FEEDBACK Surveys" at bounding box center [130, 376] width 174 height 752
click at [832, 512] on icon at bounding box center [825, 501] width 22 height 22
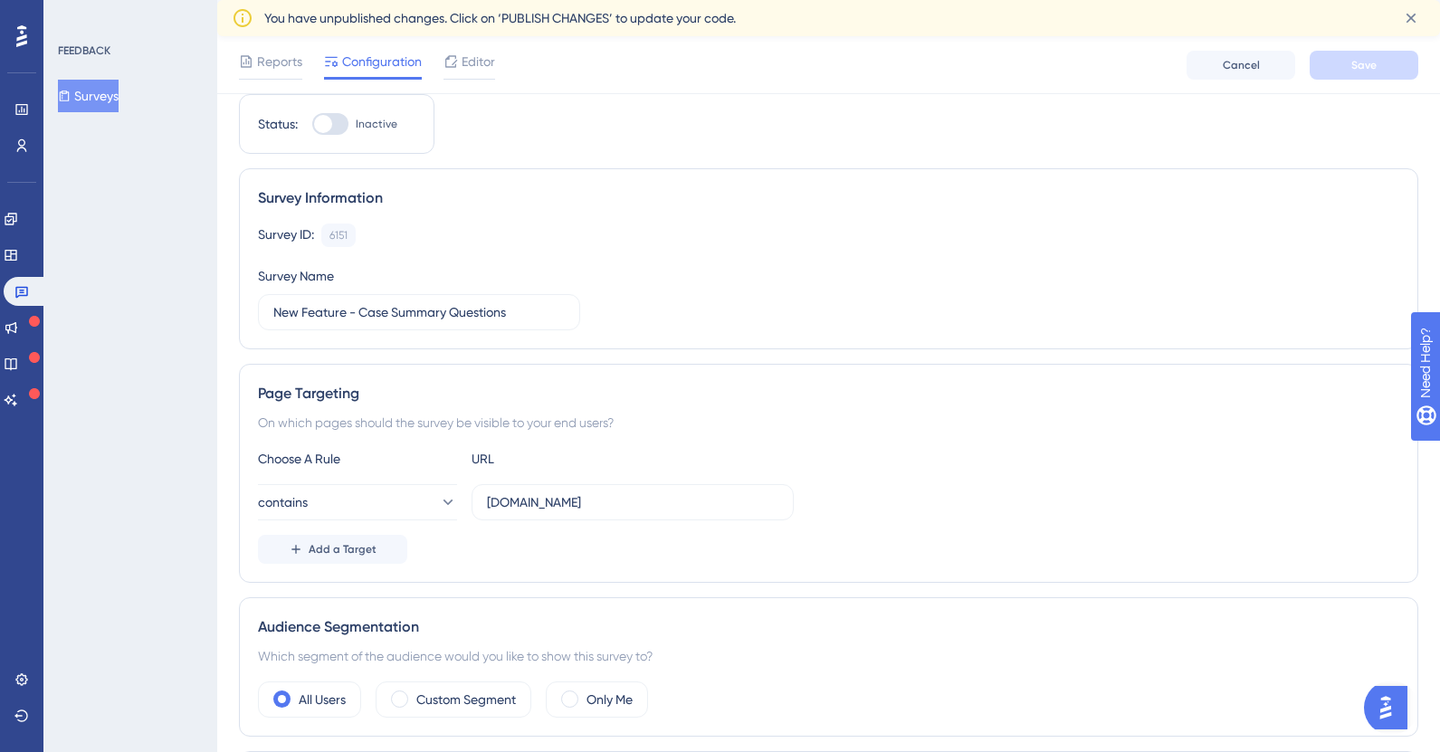
click at [392, 426] on div "On which pages should the survey be visible to your end users?" at bounding box center [829, 423] width 1142 height 22
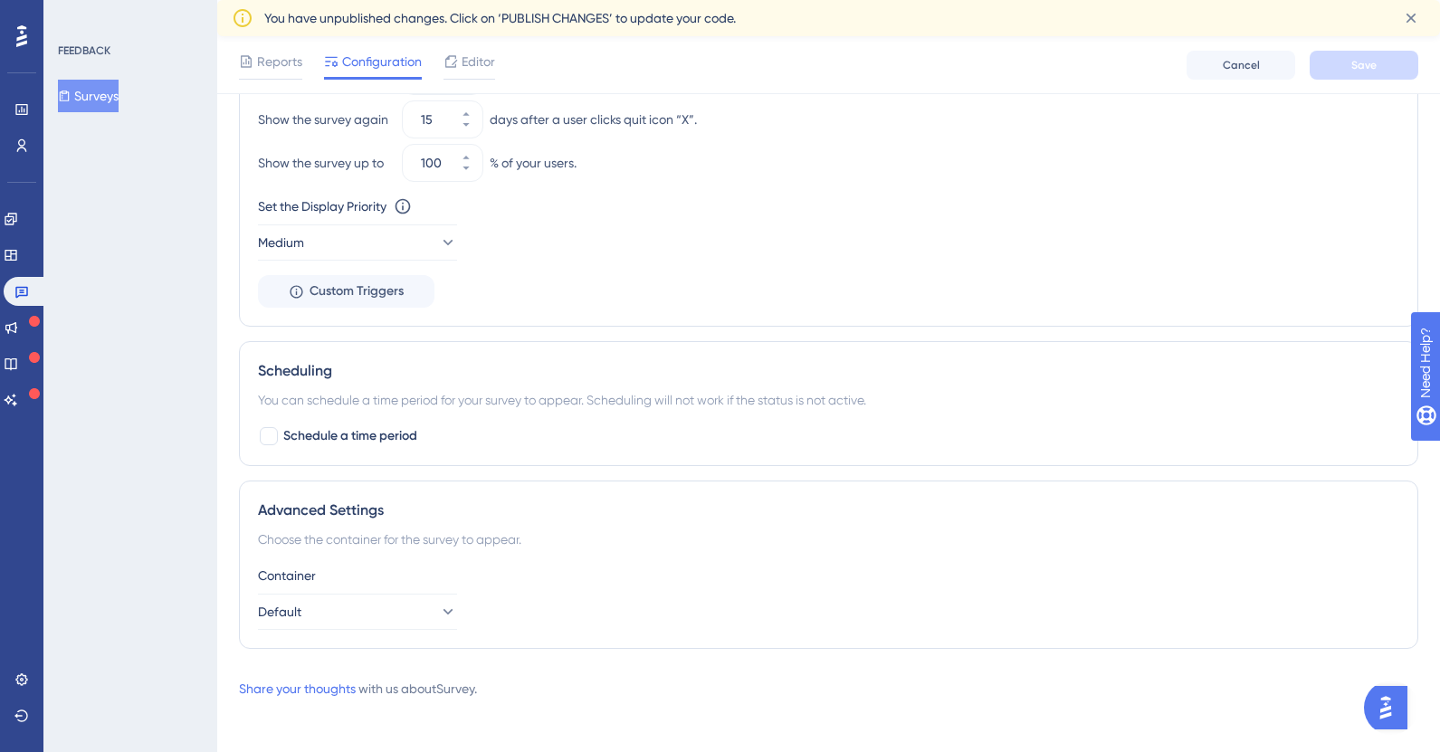
scroll to position [990, 0]
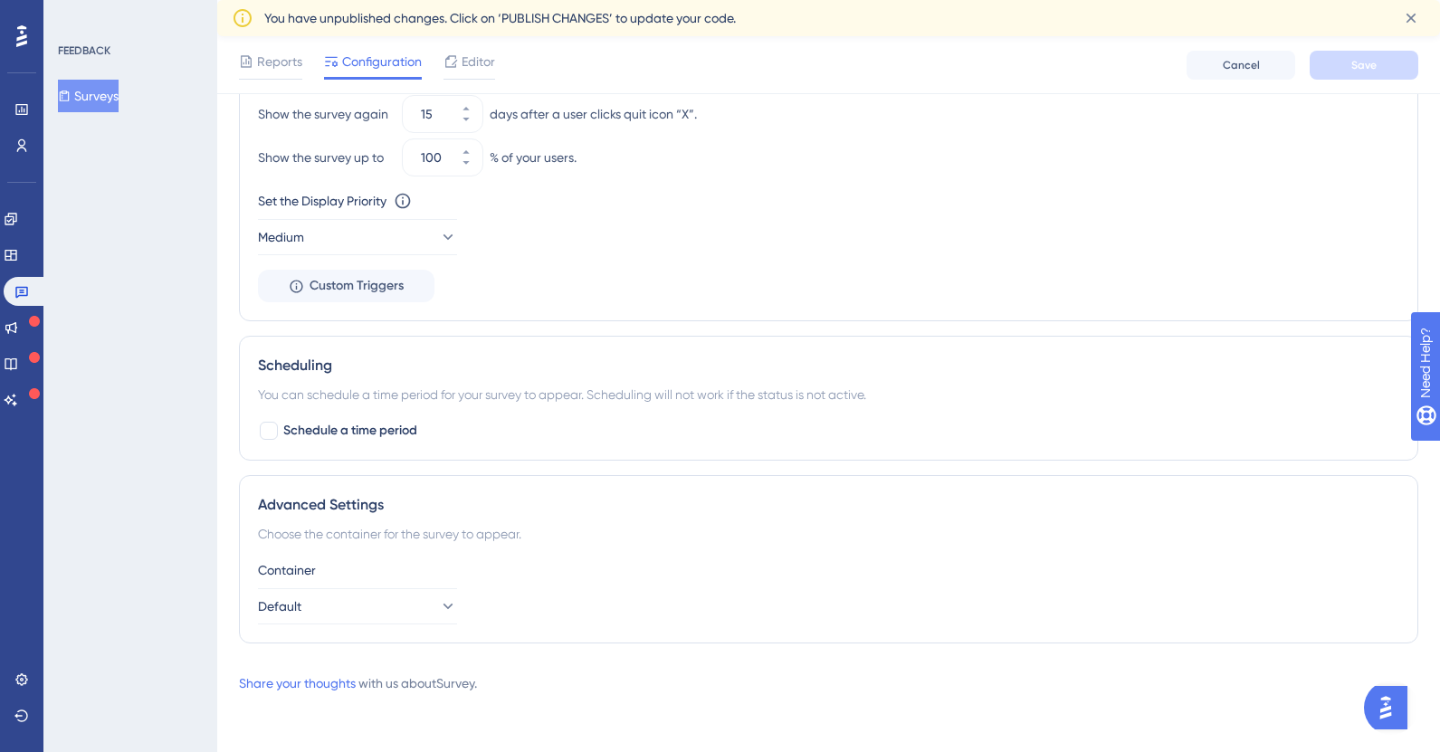
click at [351, 636] on div "Advanced Settings Choose the container for the survey to appear. Container Defa…" at bounding box center [829, 559] width 1180 height 168
click at [340, 609] on button "Default" at bounding box center [357, 606] width 199 height 36
click at [590, 567] on div "Container" at bounding box center [829, 571] width 1142 height 22
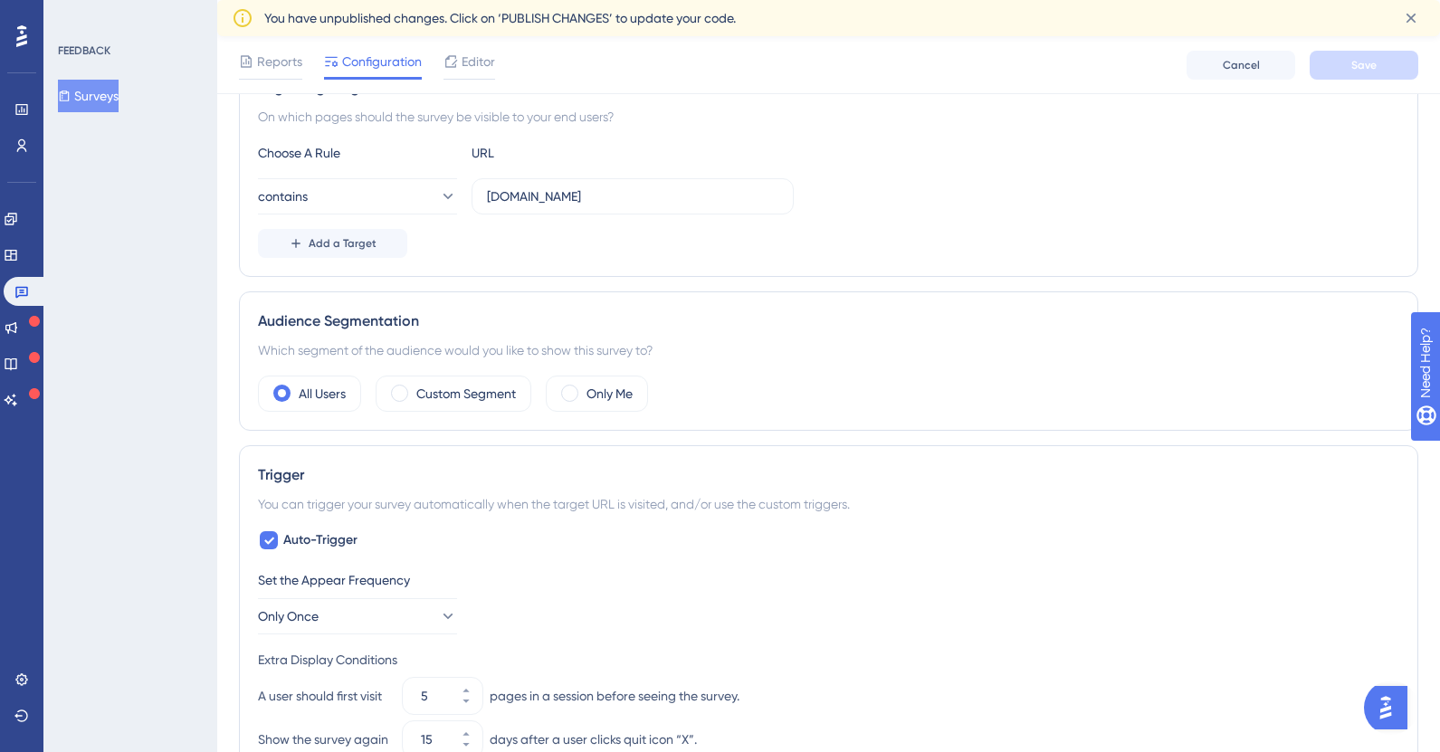
scroll to position [0, 0]
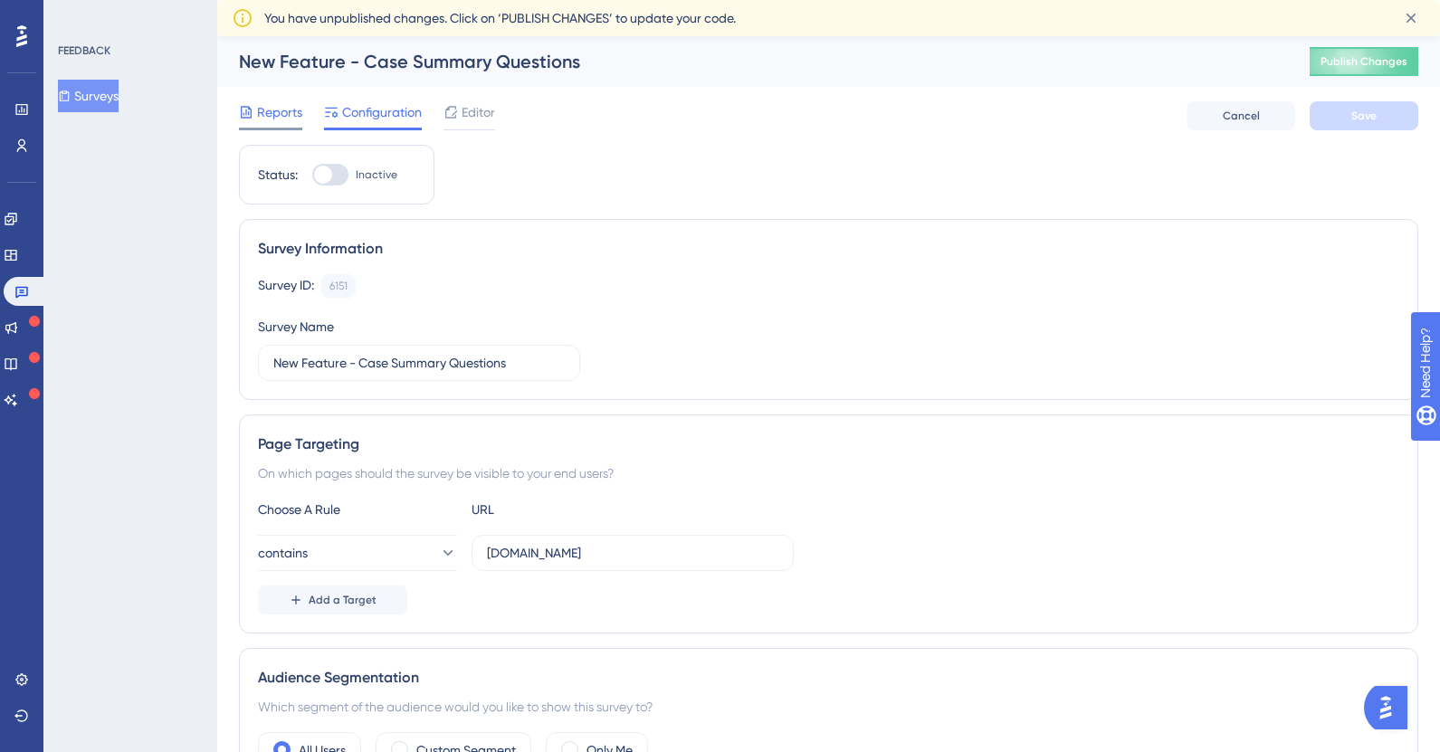
click at [282, 107] on span "Reports" at bounding box center [279, 112] width 45 height 22
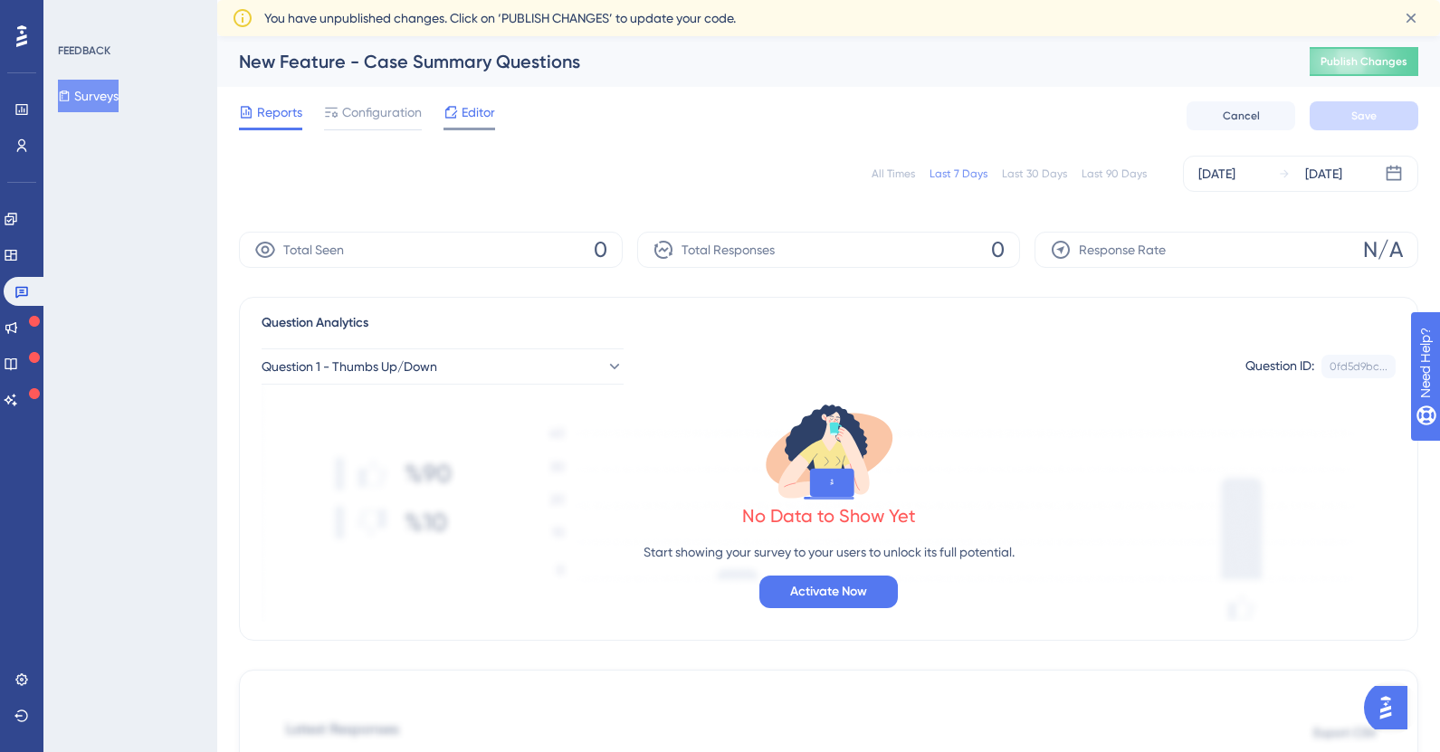
click at [474, 113] on span "Editor" at bounding box center [478, 112] width 33 height 22
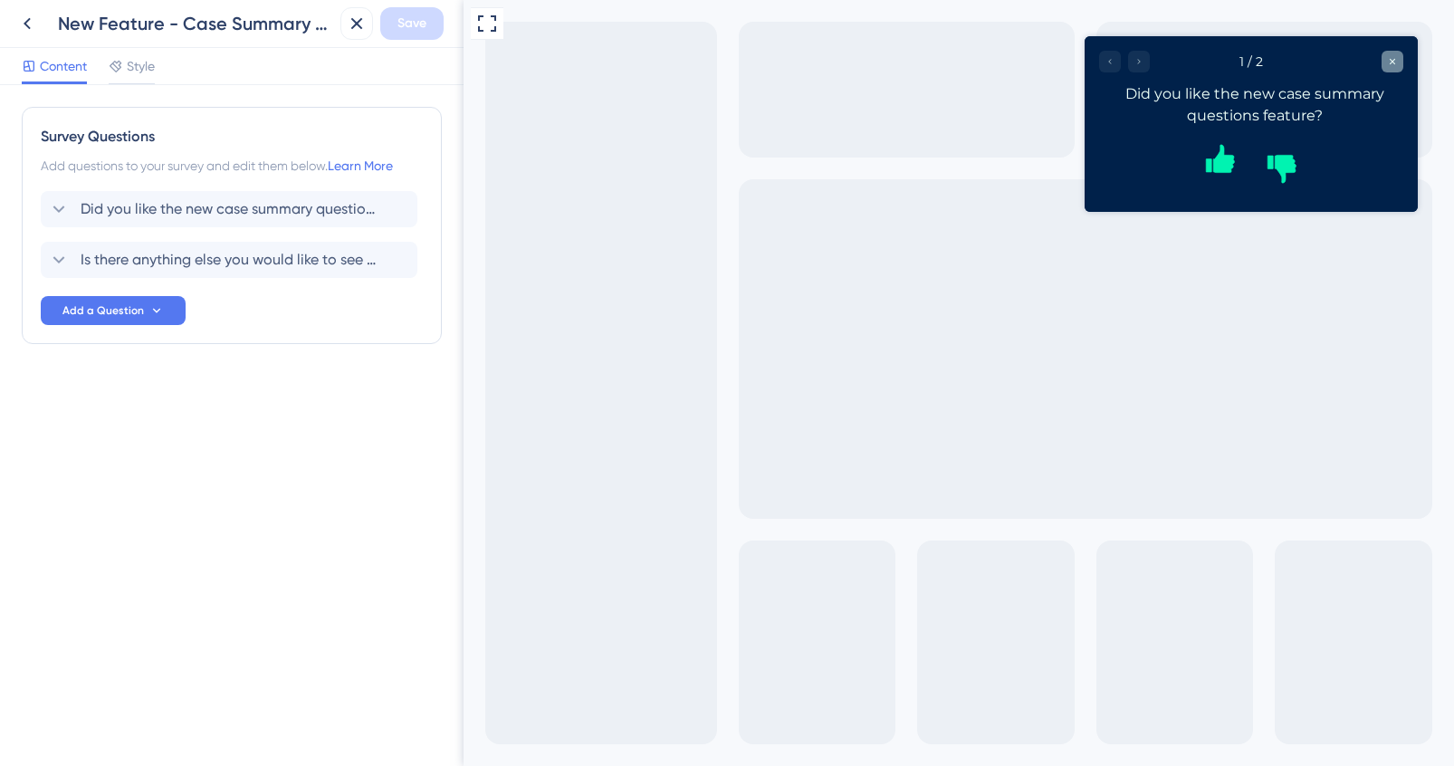
click at [1389, 69] on div "Close survey" at bounding box center [1393, 62] width 22 height 22
click at [360, 31] on icon at bounding box center [357, 24] width 22 height 22
click at [1132, 67] on div at bounding box center [1124, 62] width 51 height 22
click at [1136, 65] on div at bounding box center [1124, 62] width 51 height 22
click at [1148, 66] on div at bounding box center [1124, 62] width 51 height 22
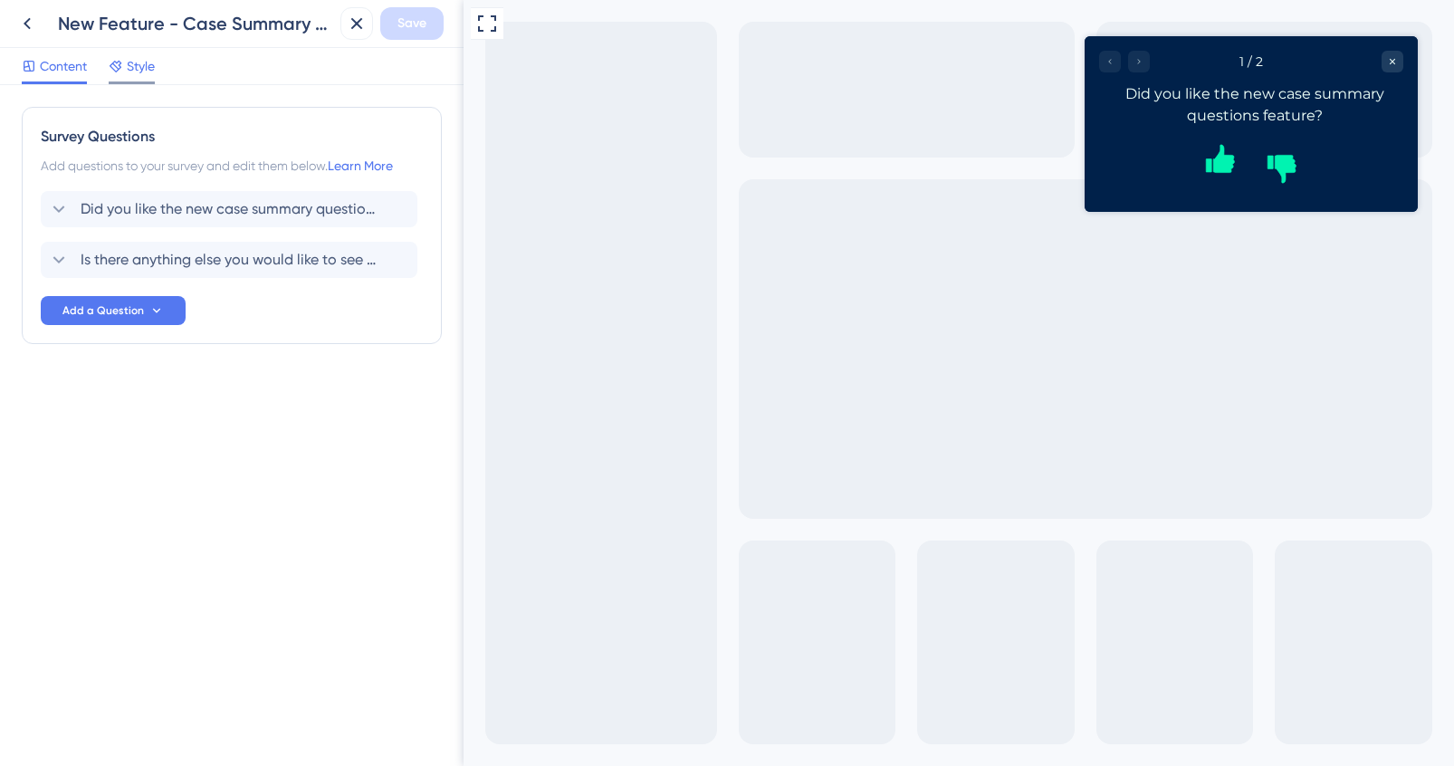
click at [134, 67] on span "Style" at bounding box center [141, 66] width 28 height 22
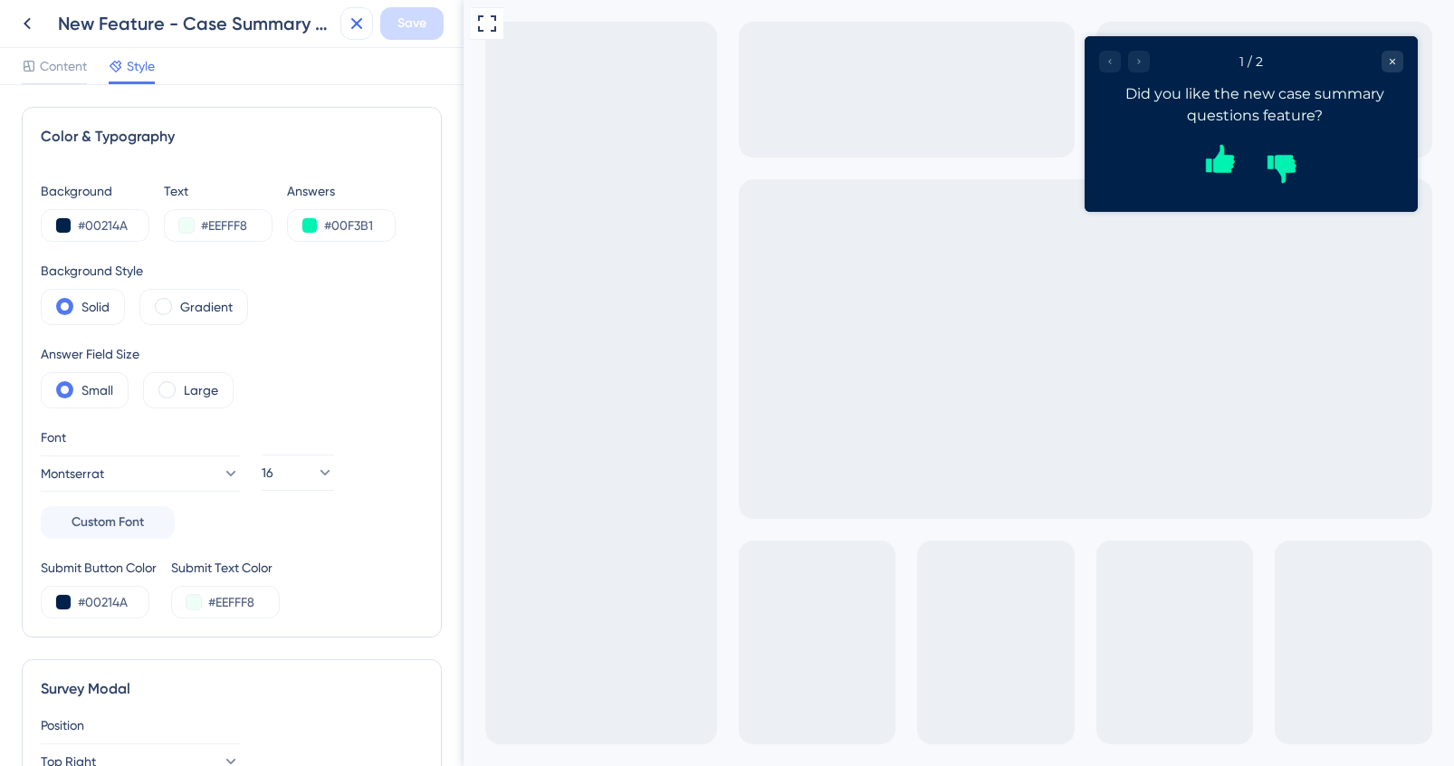
click at [361, 33] on icon at bounding box center [357, 24] width 22 height 22
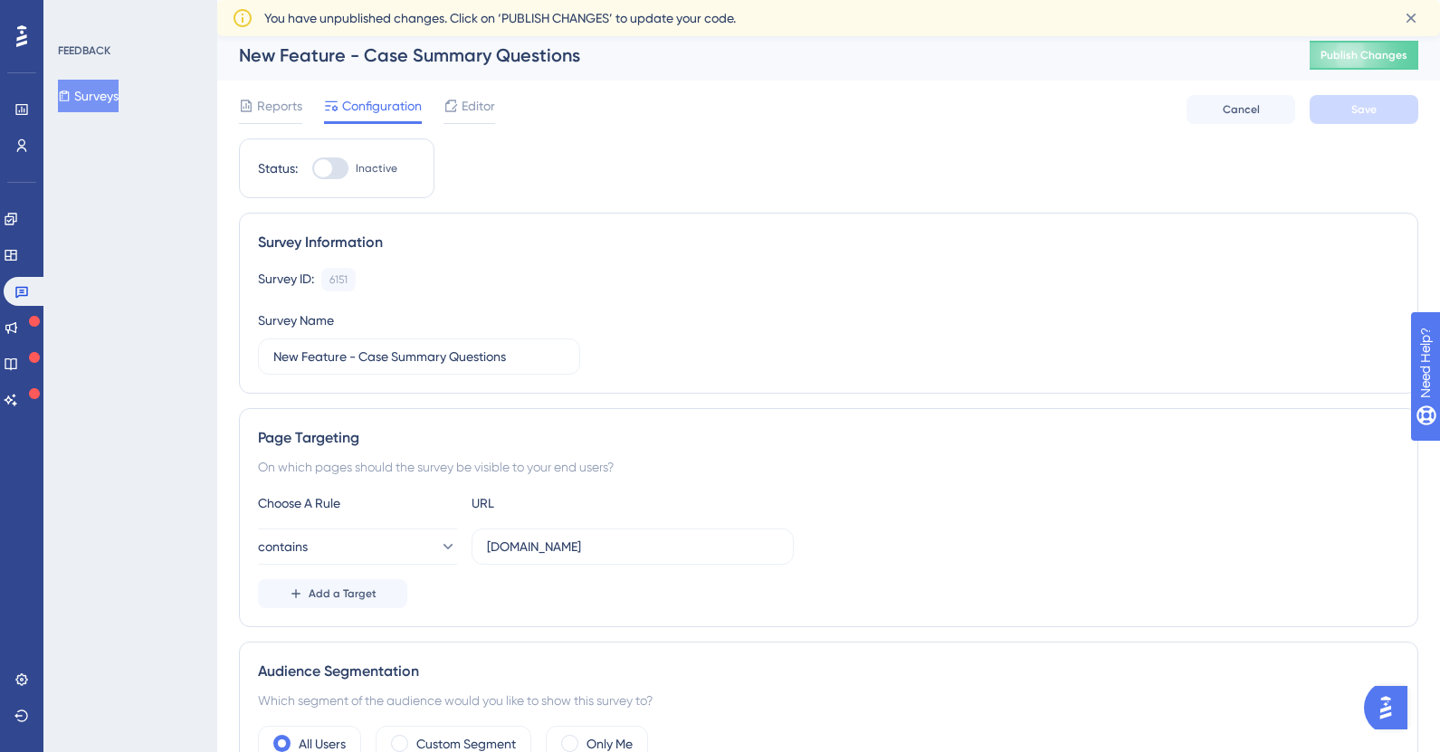
scroll to position [152, 0]
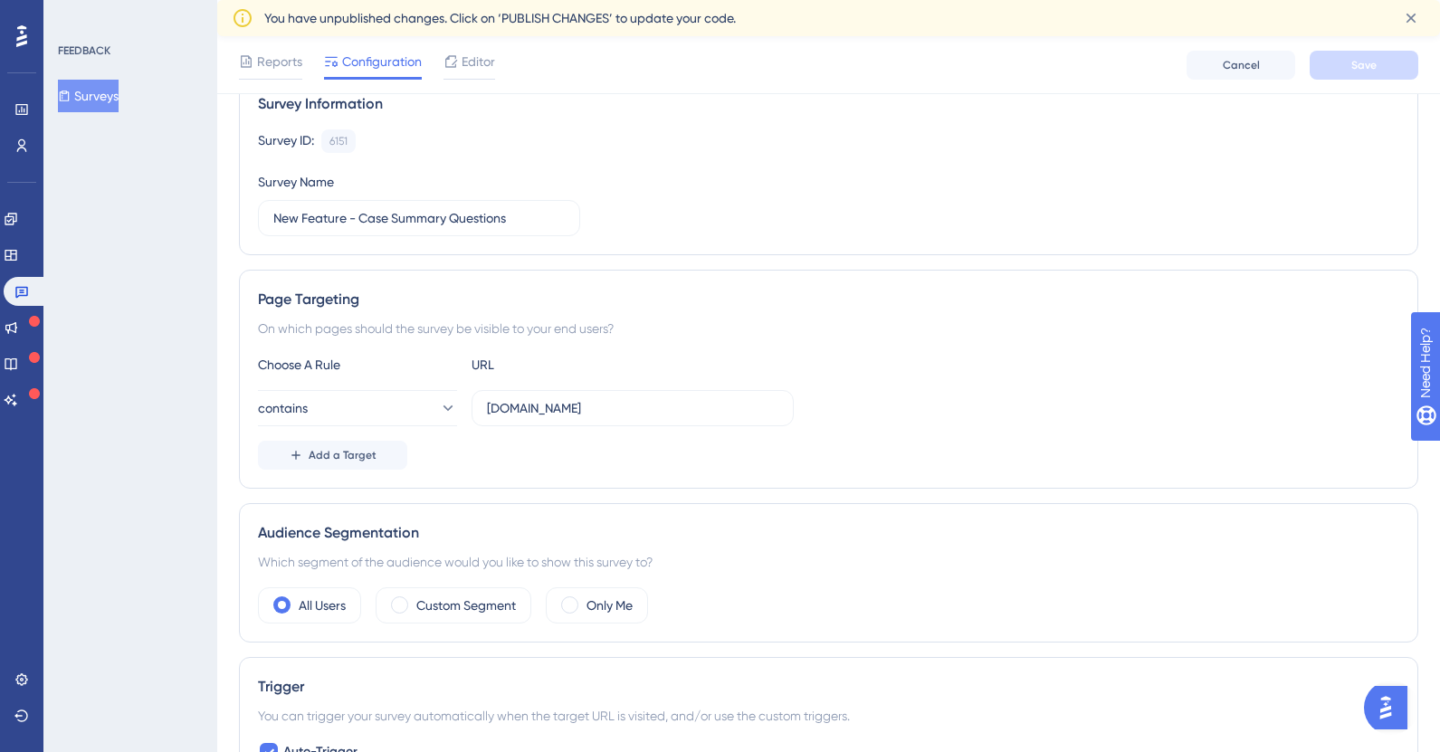
click at [474, 326] on div "On which pages should the survey be visible to your end users?" at bounding box center [829, 329] width 1142 height 22
click at [704, 349] on div "Page Targeting On which pages should the survey be visible to your end users? C…" at bounding box center [829, 379] width 1180 height 219
click at [338, 365] on div "Choose A Rule" at bounding box center [357, 365] width 199 height 22
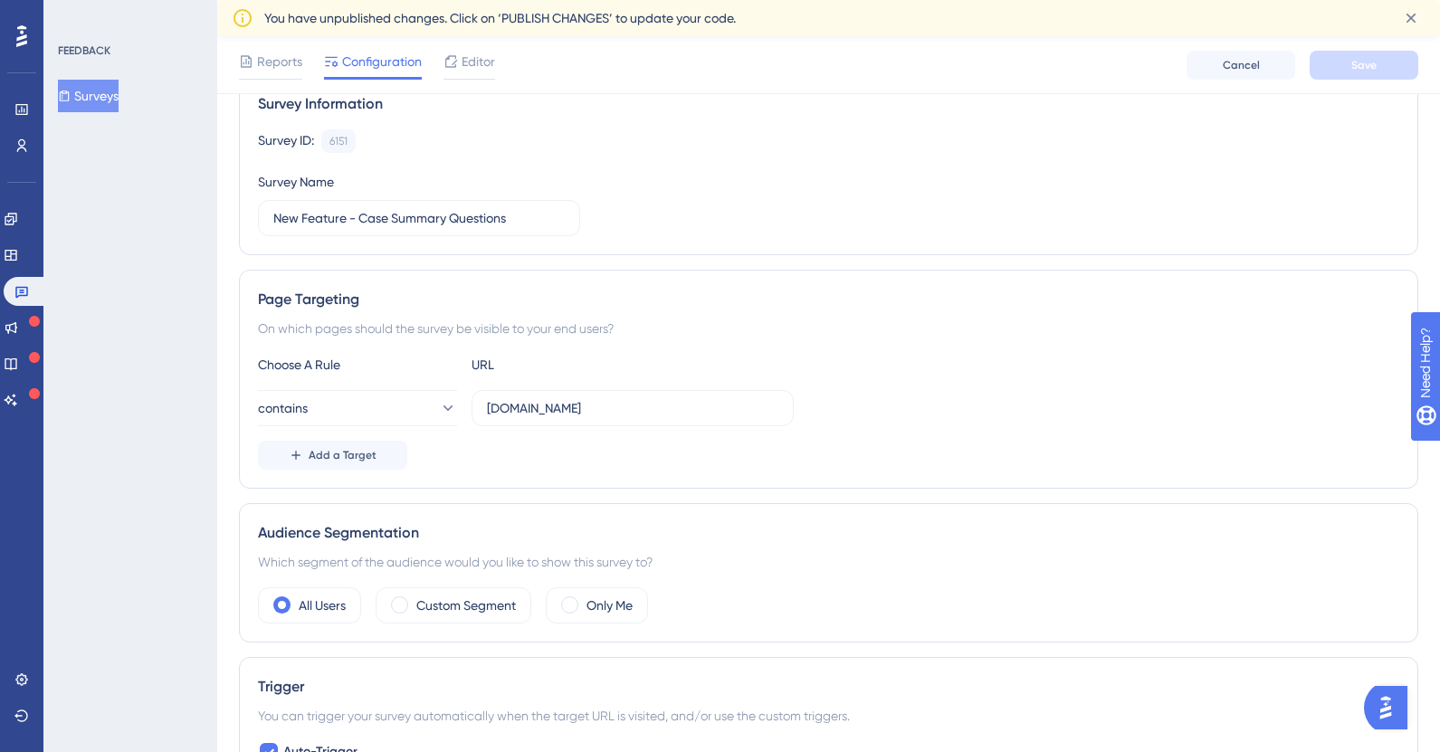
click at [312, 366] on div "Choose A Rule" at bounding box center [357, 365] width 199 height 22
click at [438, 400] on icon at bounding box center [447, 408] width 18 height 18
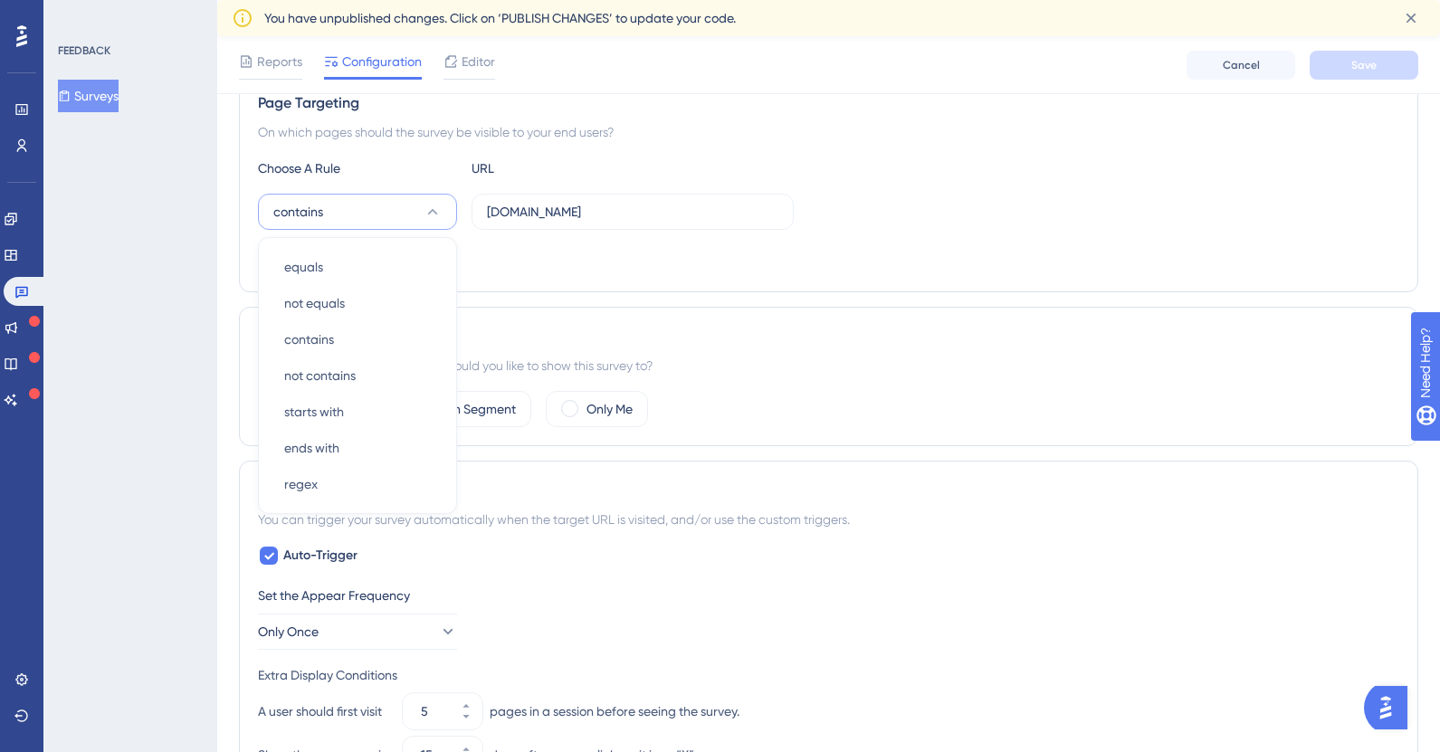
click at [533, 244] on div "Add a Target" at bounding box center [829, 258] width 1142 height 29
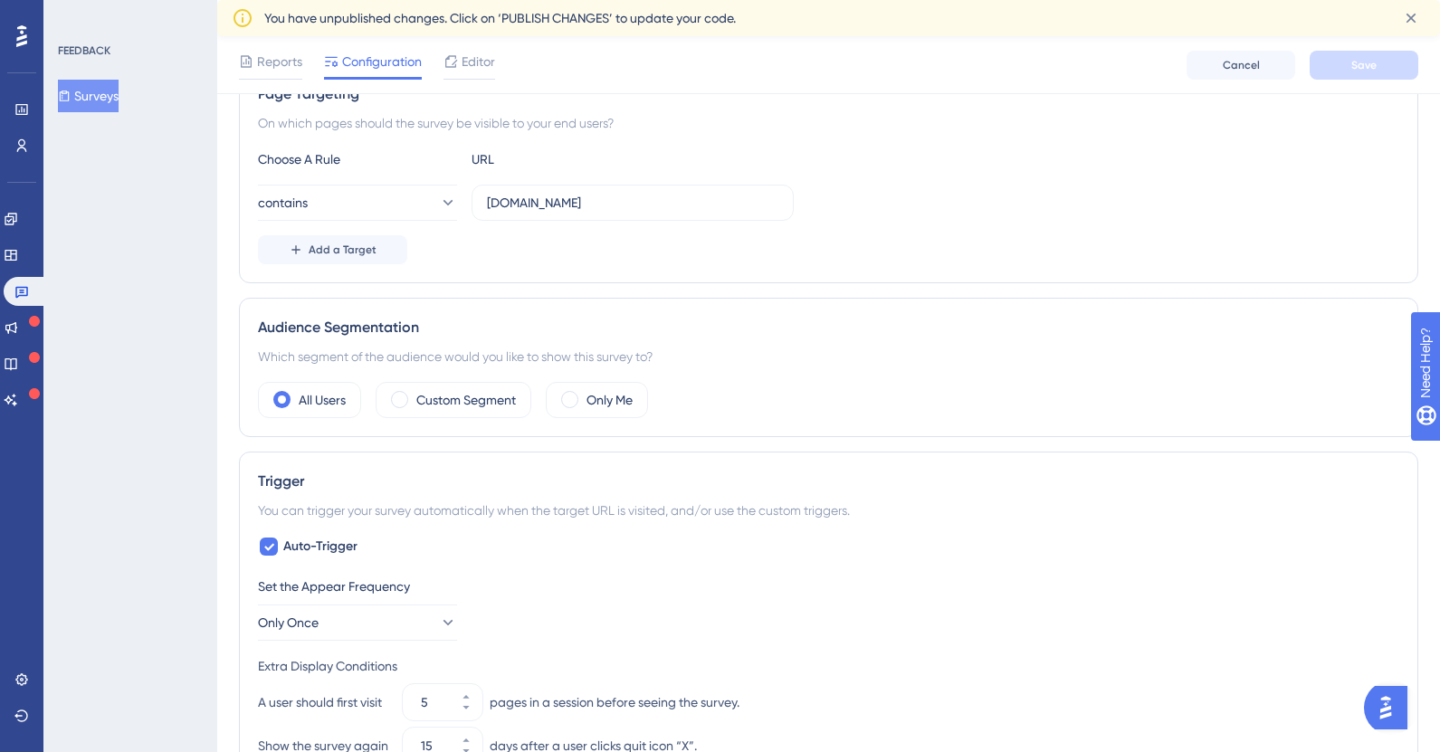
scroll to position [271, 0]
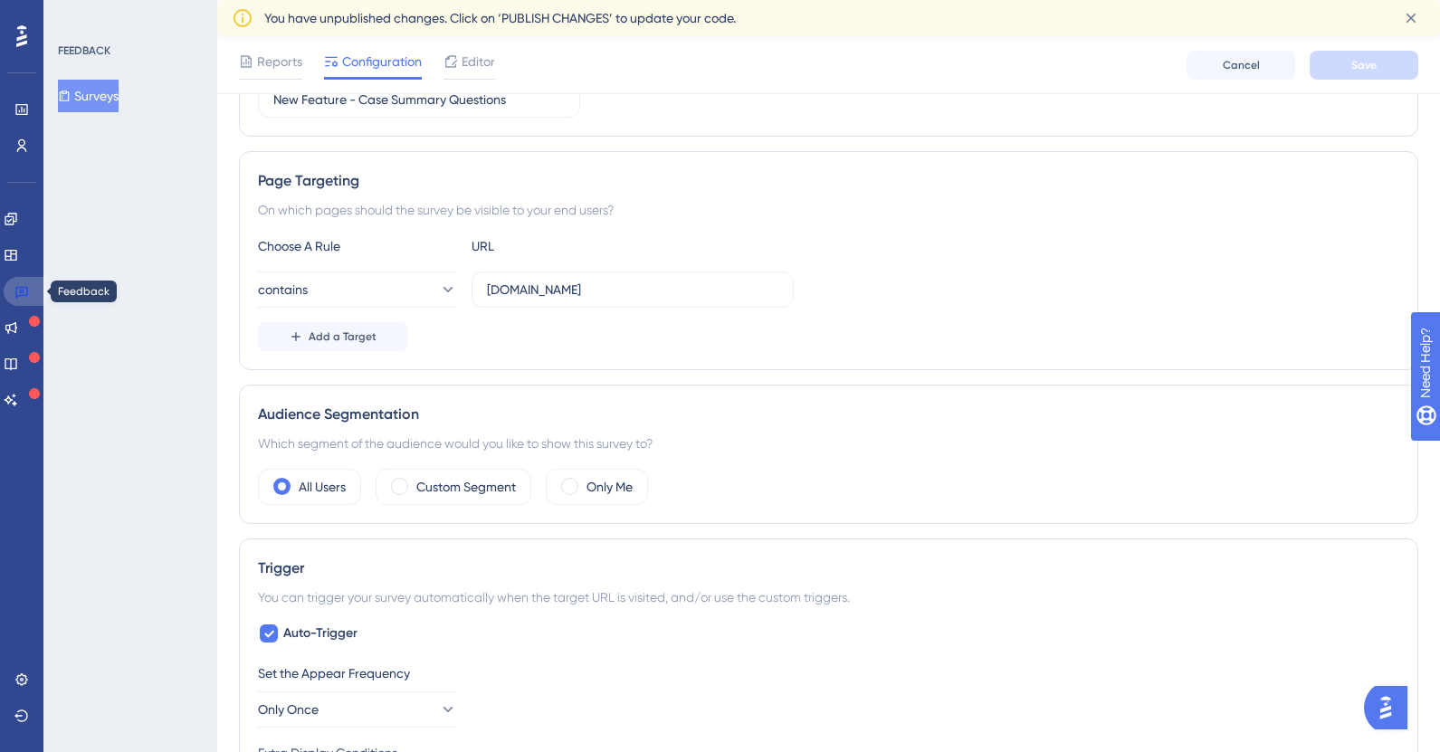
click at [18, 302] on link at bounding box center [25, 291] width 43 height 29
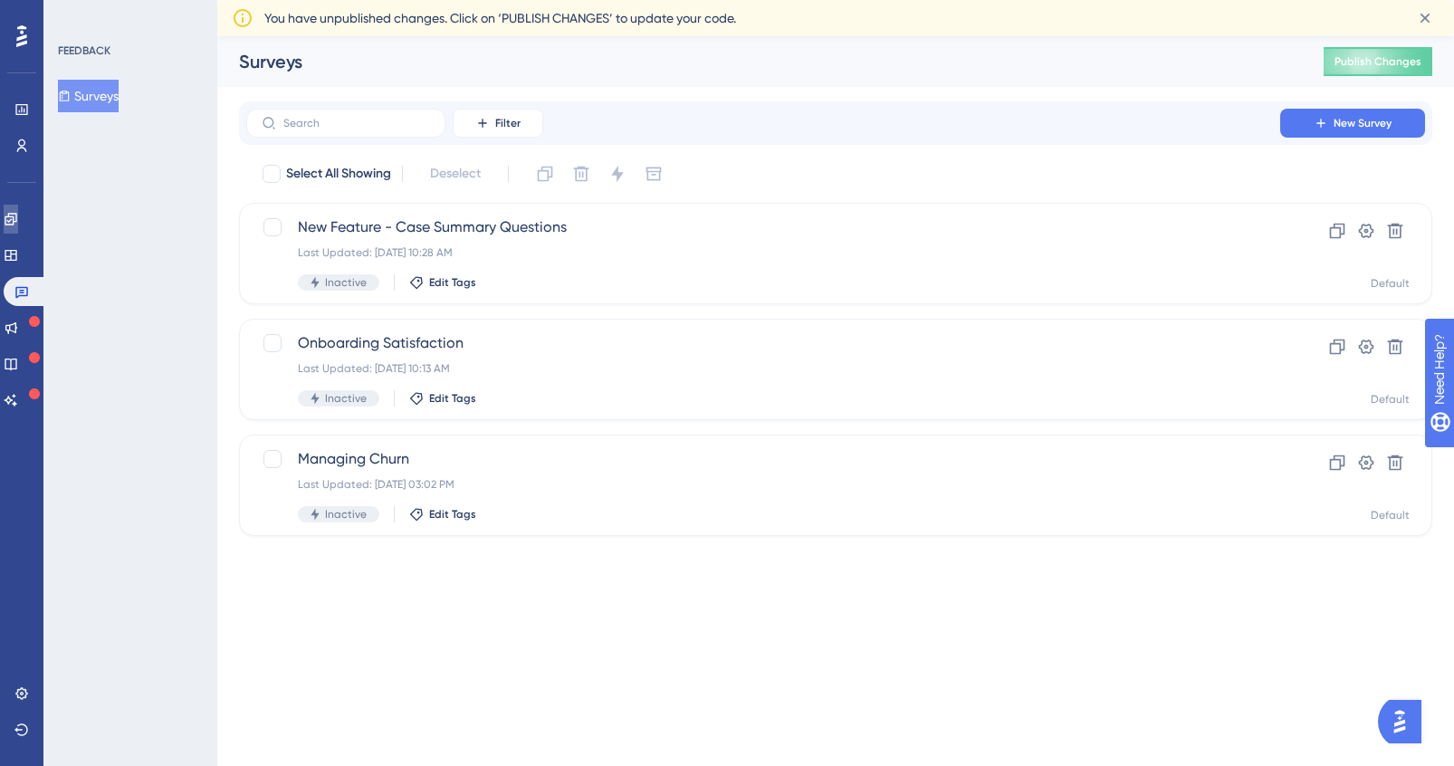
click at [18, 229] on link at bounding box center [11, 219] width 14 height 29
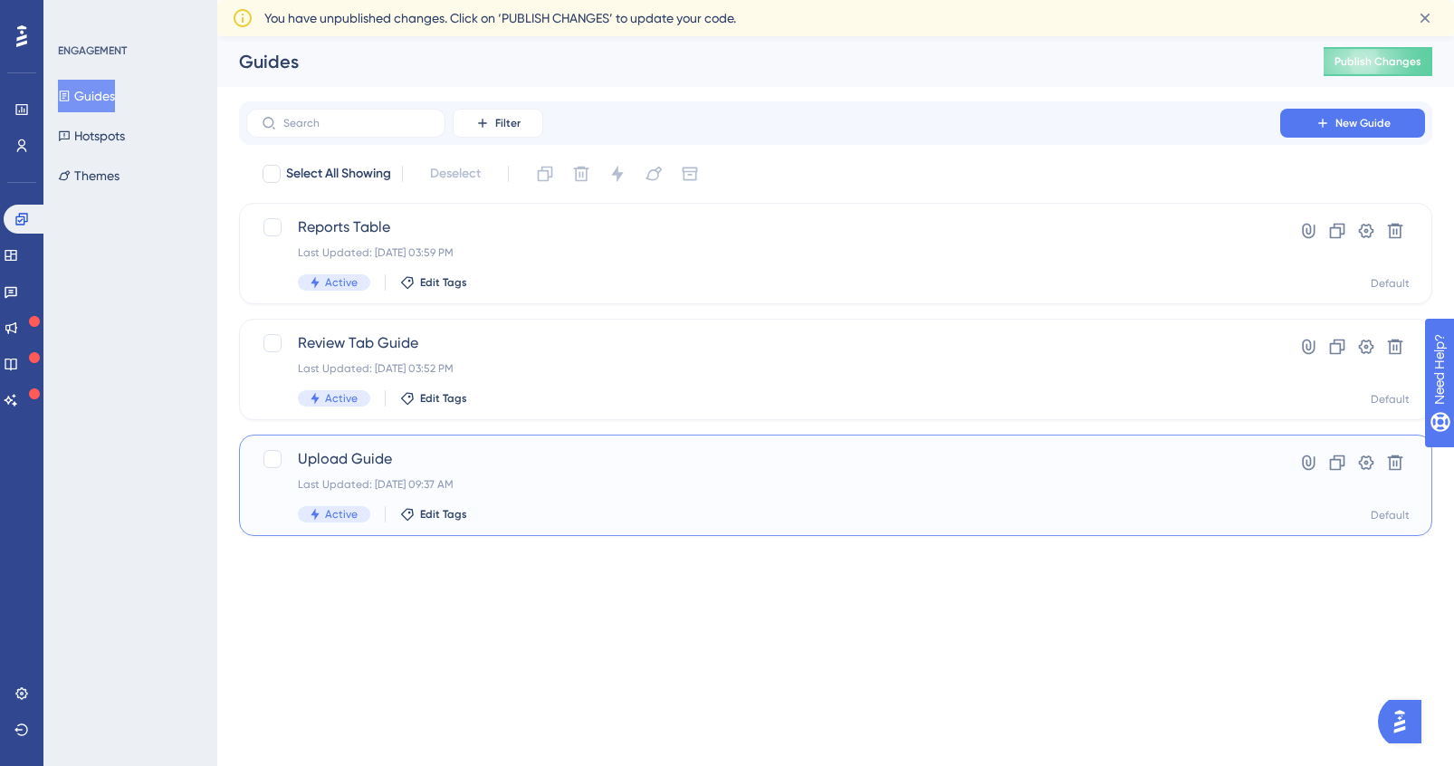
click at [611, 454] on span "Upload Guide" at bounding box center [763, 459] width 931 height 22
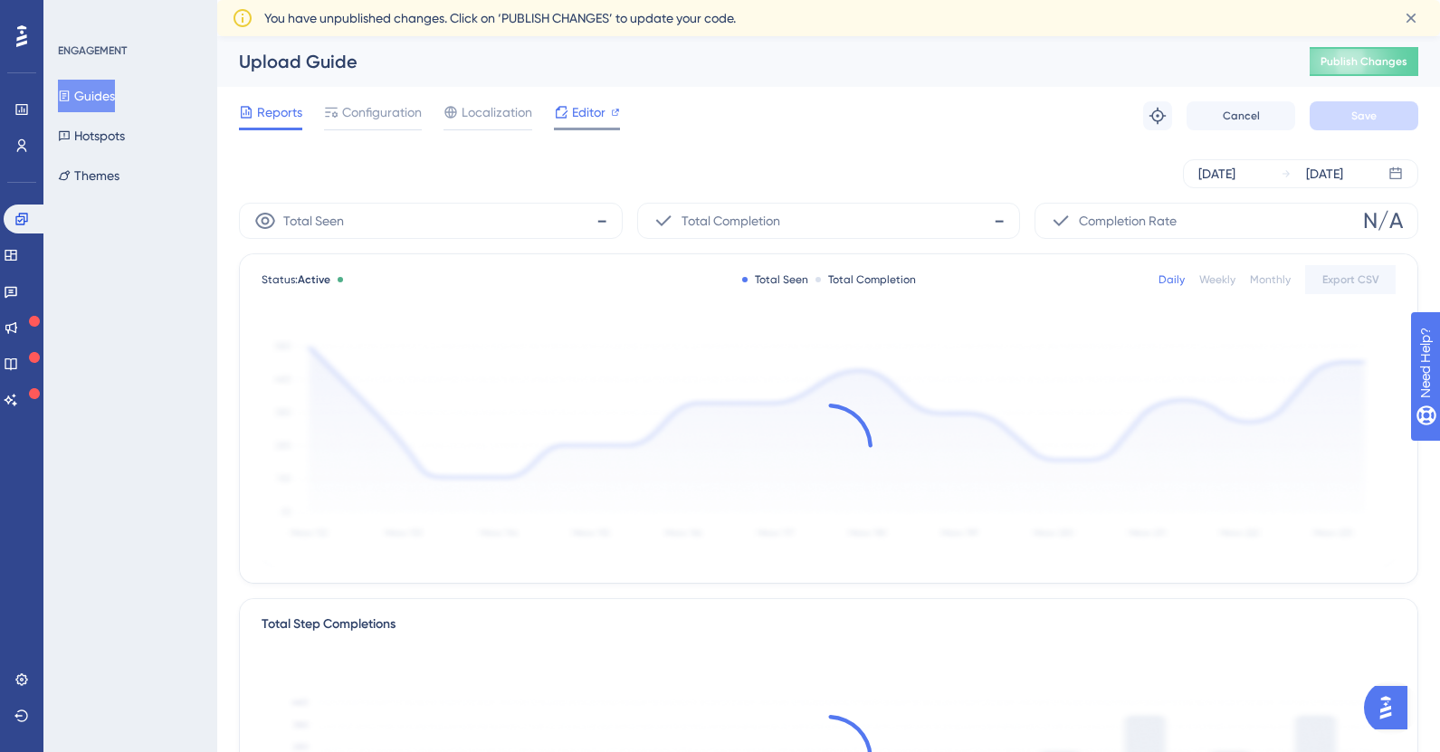
click at [591, 115] on span "Editor" at bounding box center [588, 112] width 33 height 22
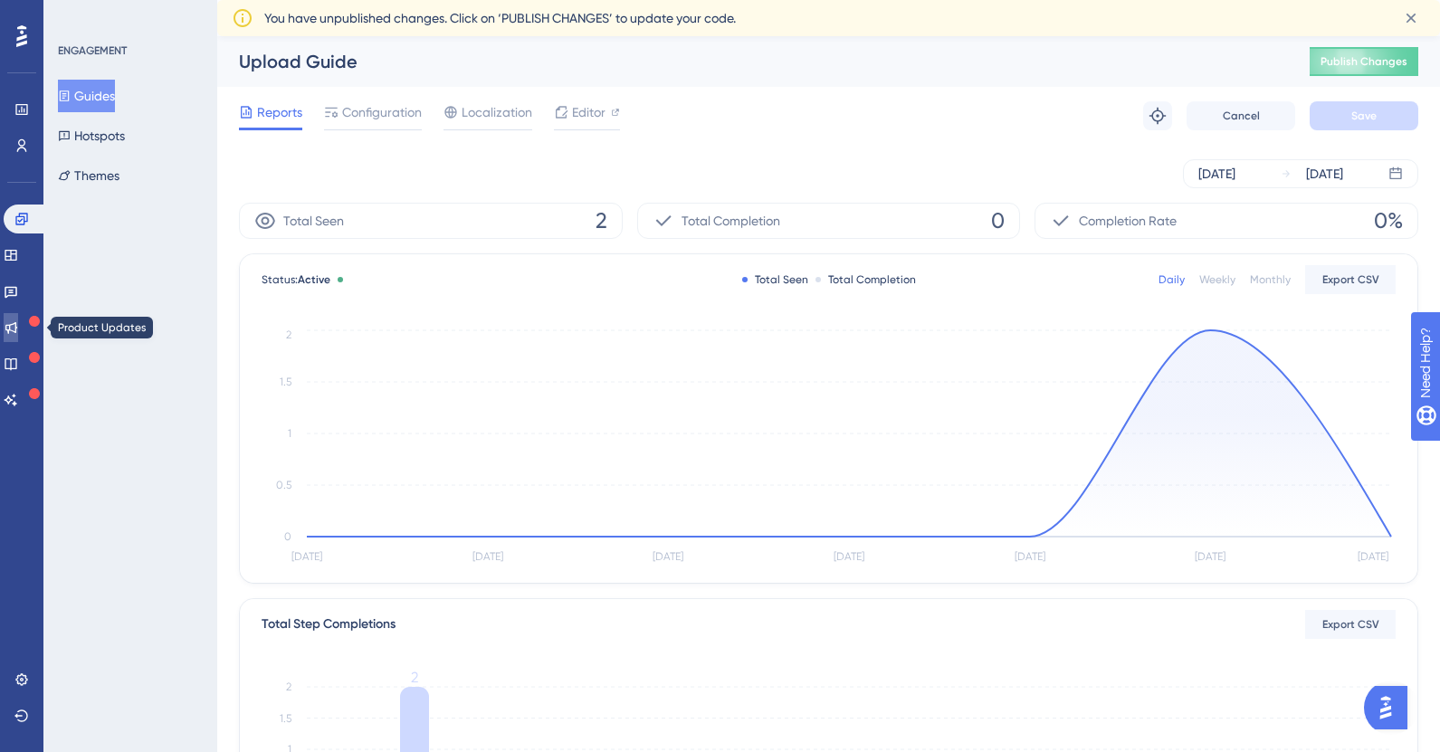
click at [18, 333] on icon at bounding box center [11, 327] width 14 height 14
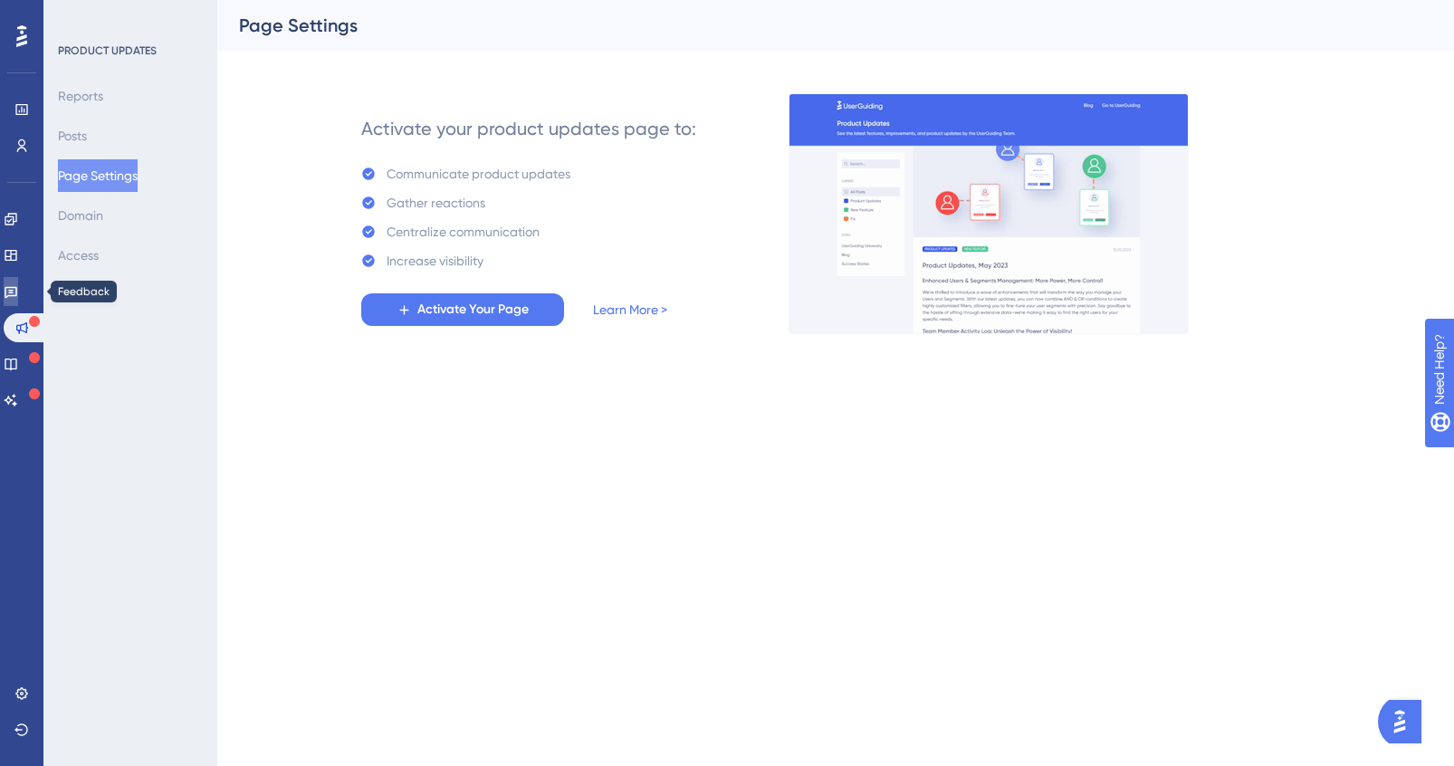
click at [12, 294] on link at bounding box center [11, 291] width 14 height 29
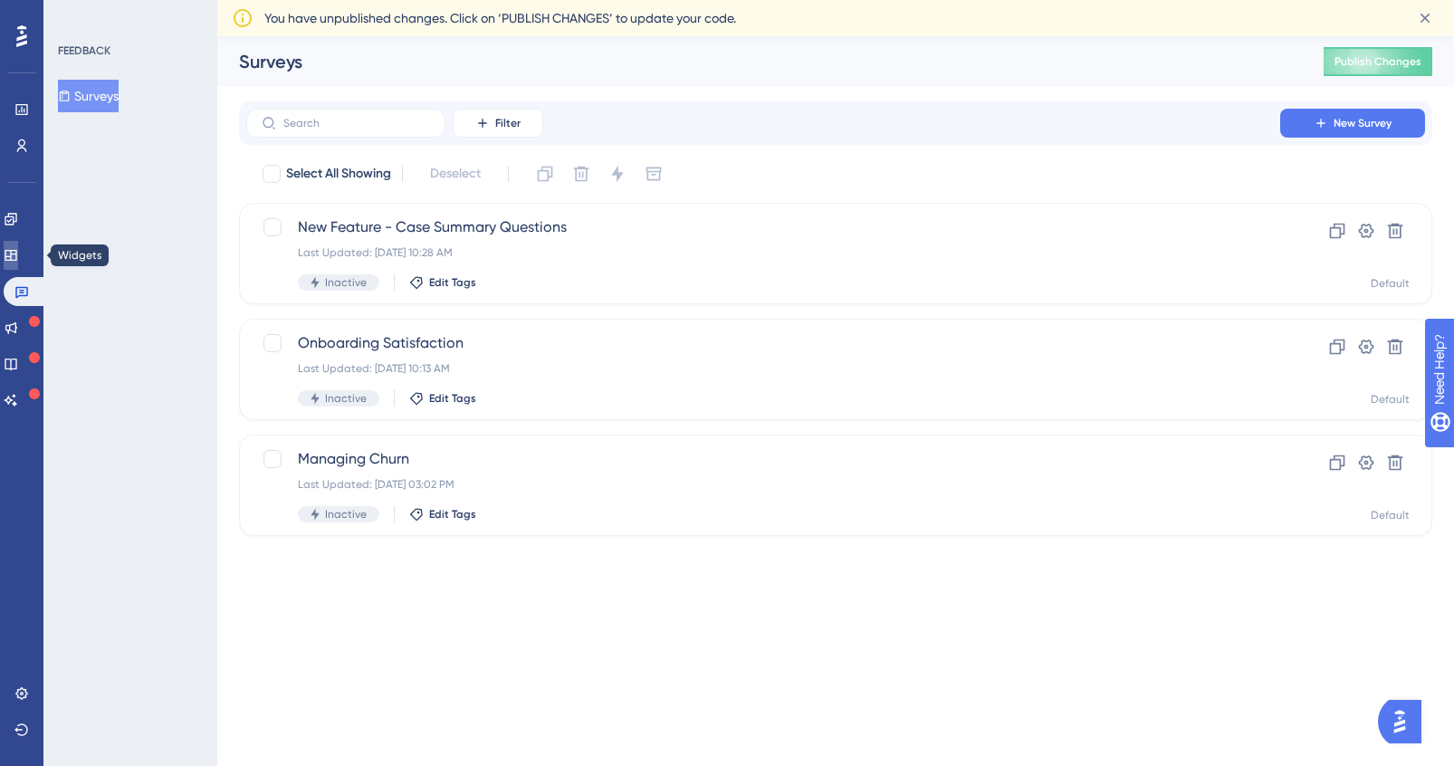
click at [18, 267] on link at bounding box center [11, 255] width 14 height 29
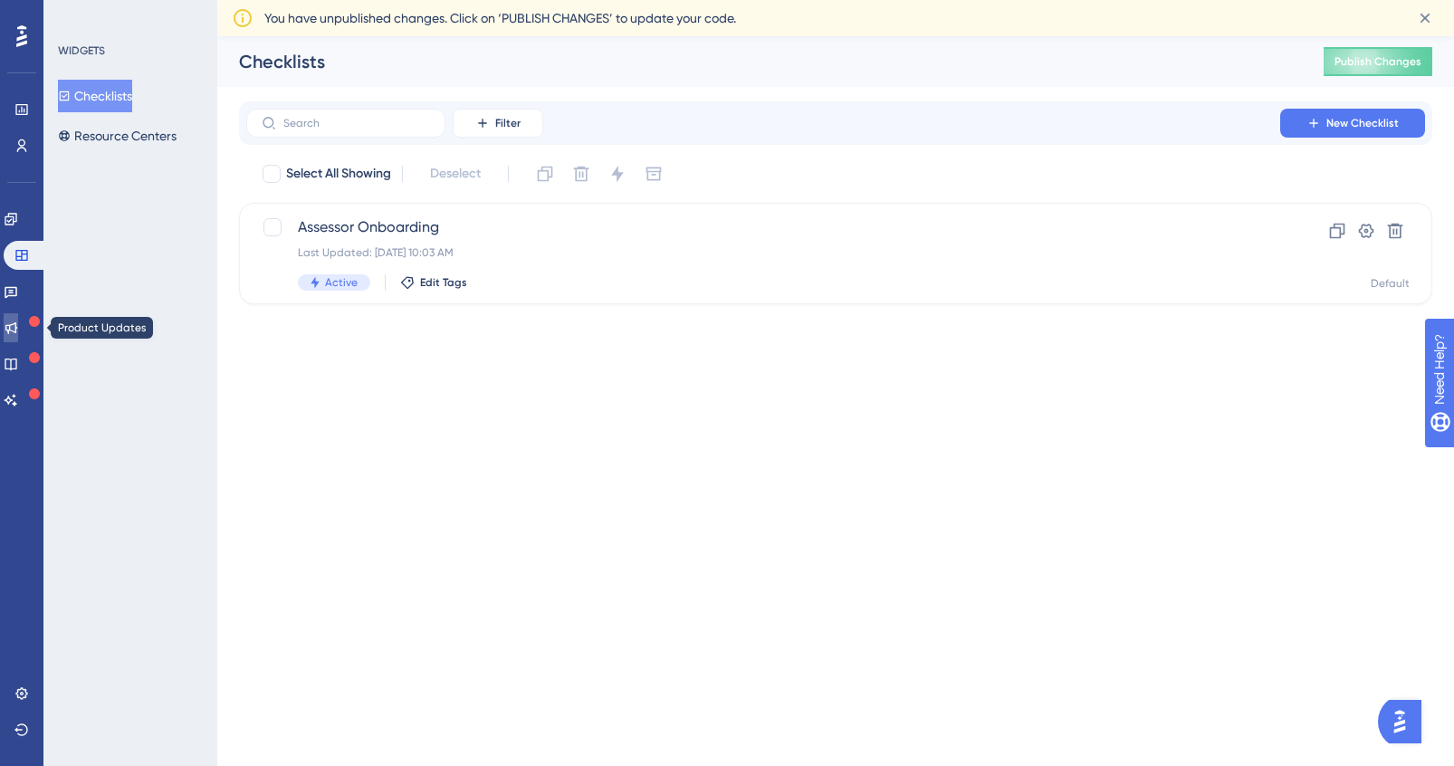
click at [17, 331] on icon at bounding box center [11, 328] width 12 height 12
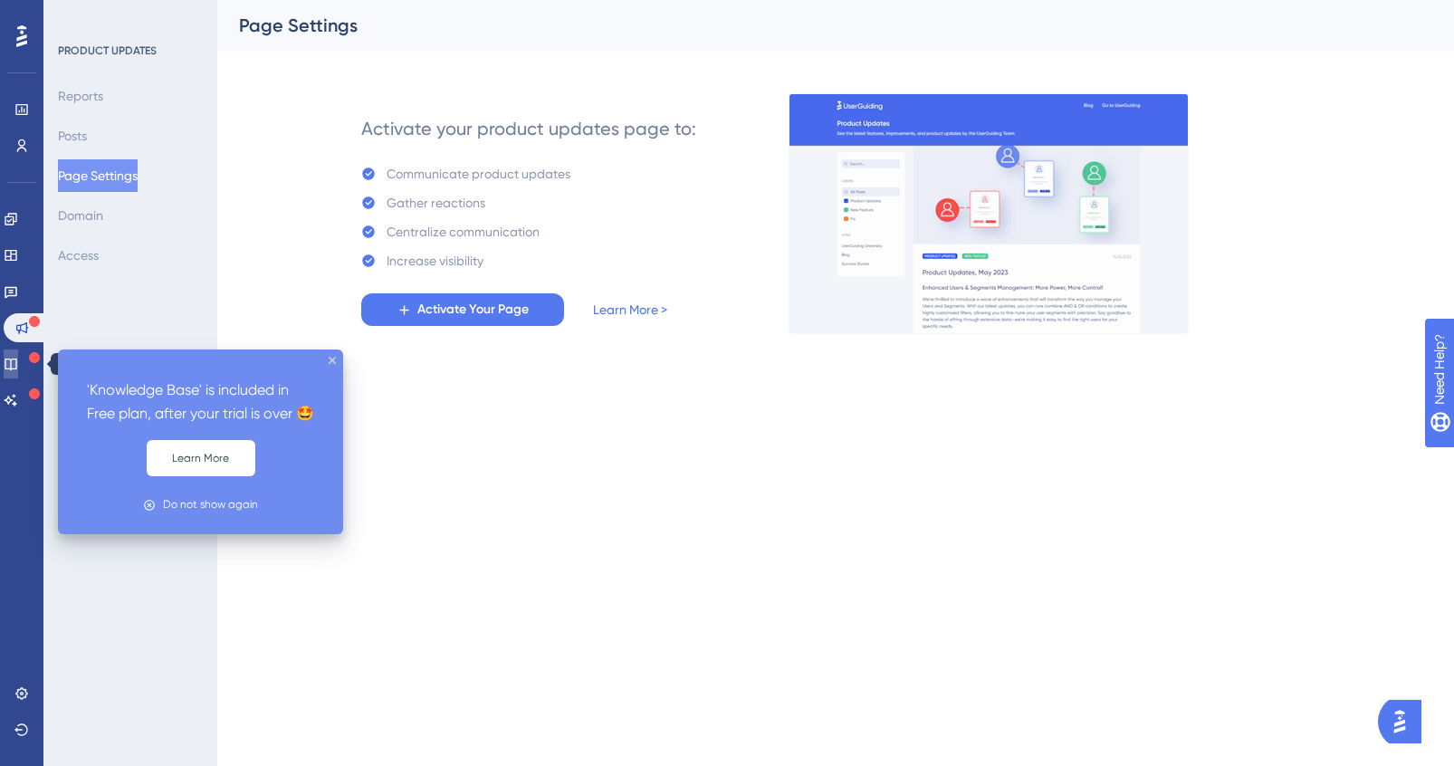
click at [18, 362] on icon at bounding box center [11, 364] width 14 height 14
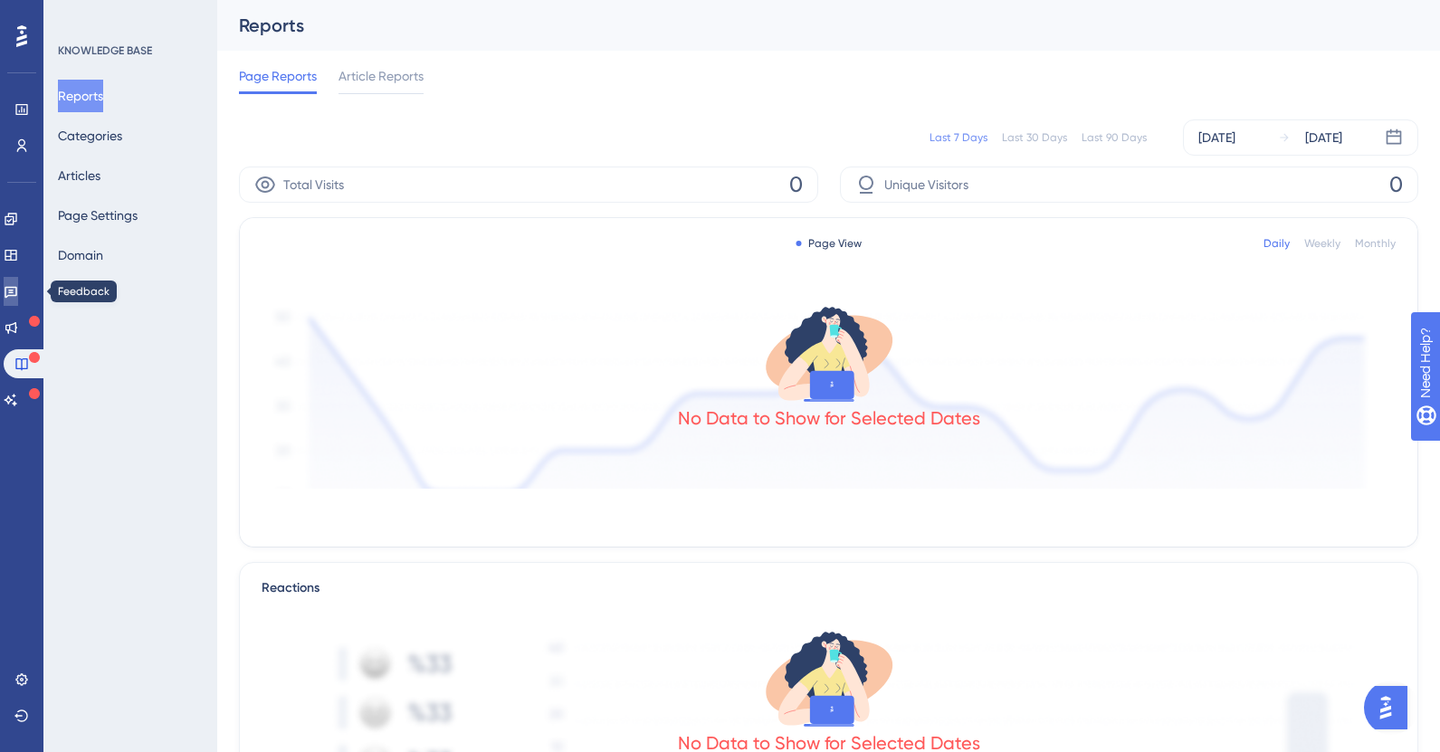
click at [17, 290] on icon at bounding box center [11, 293] width 13 height 12
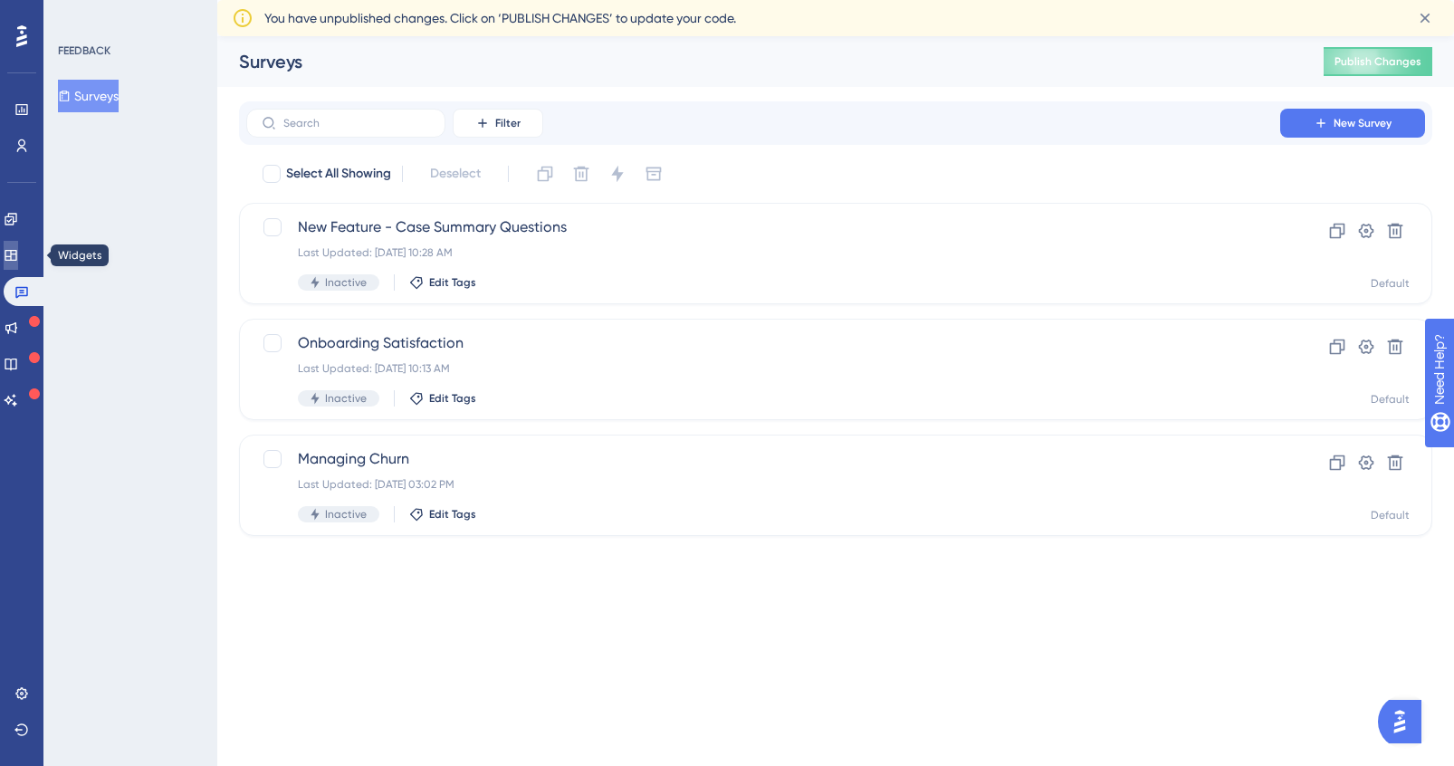
click at [16, 259] on icon at bounding box center [11, 255] width 12 height 11
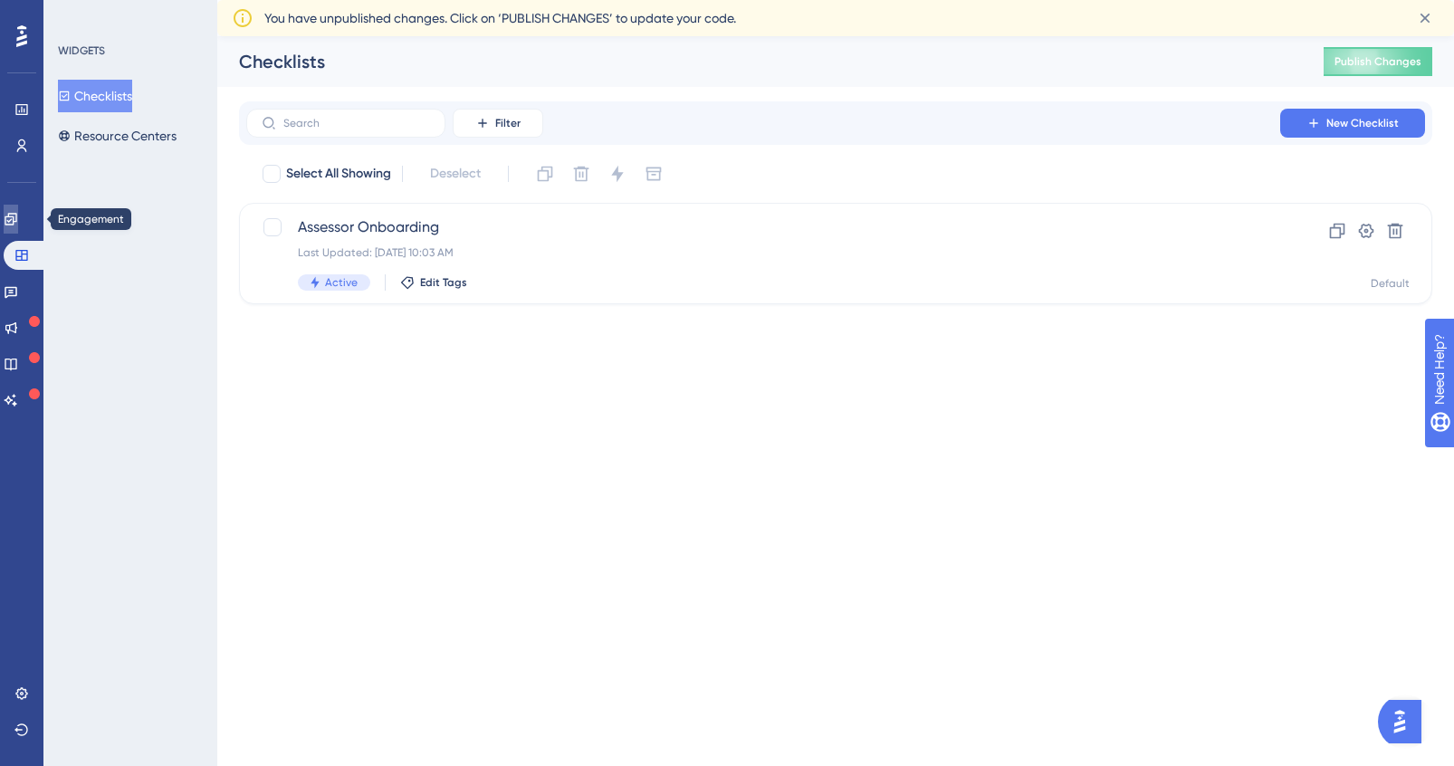
click at [14, 208] on link at bounding box center [11, 219] width 14 height 29
